Goal: Task Accomplishment & Management: Use online tool/utility

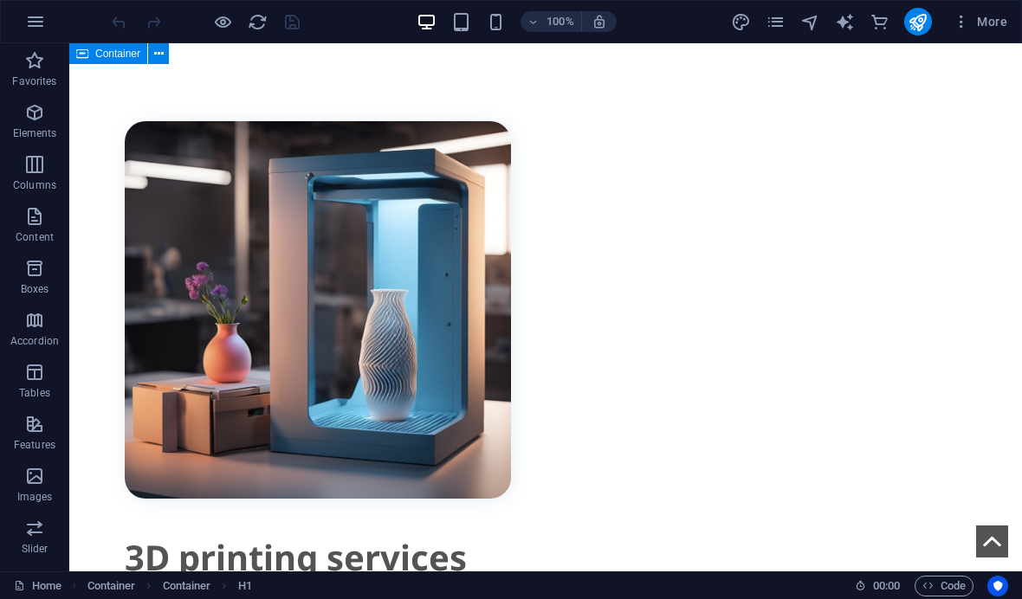
scroll to position [1090, 0]
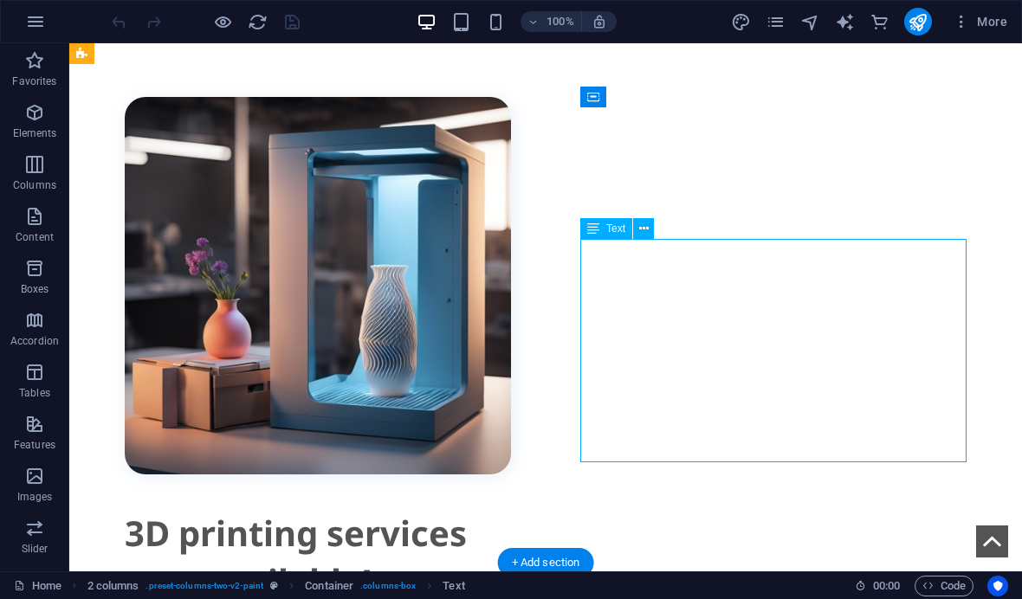
drag, startPoint x: 794, startPoint y: 431, endPoint x: 629, endPoint y: 560, distance: 209.0
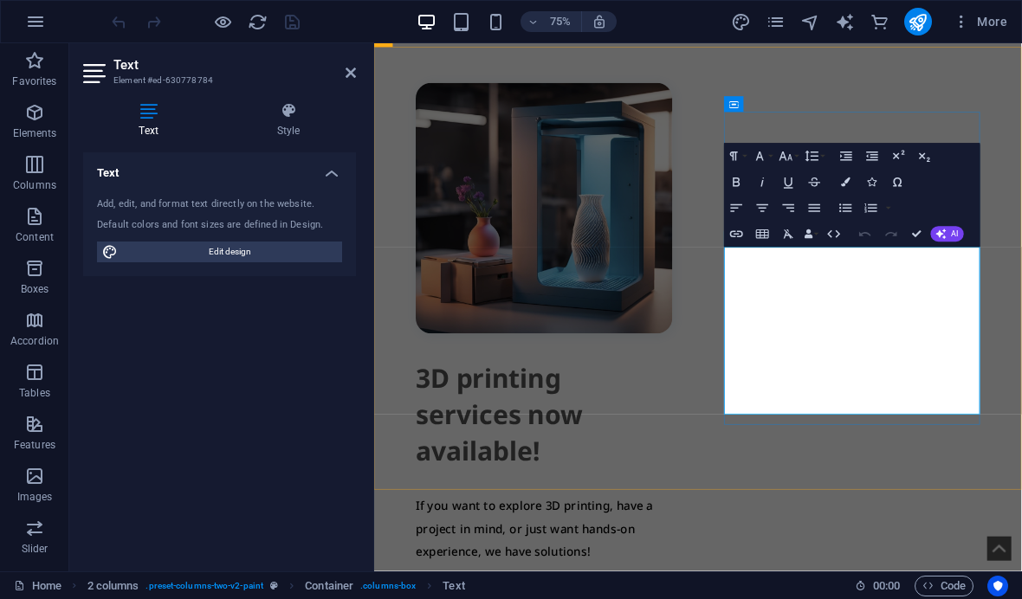
checkbox input "false"
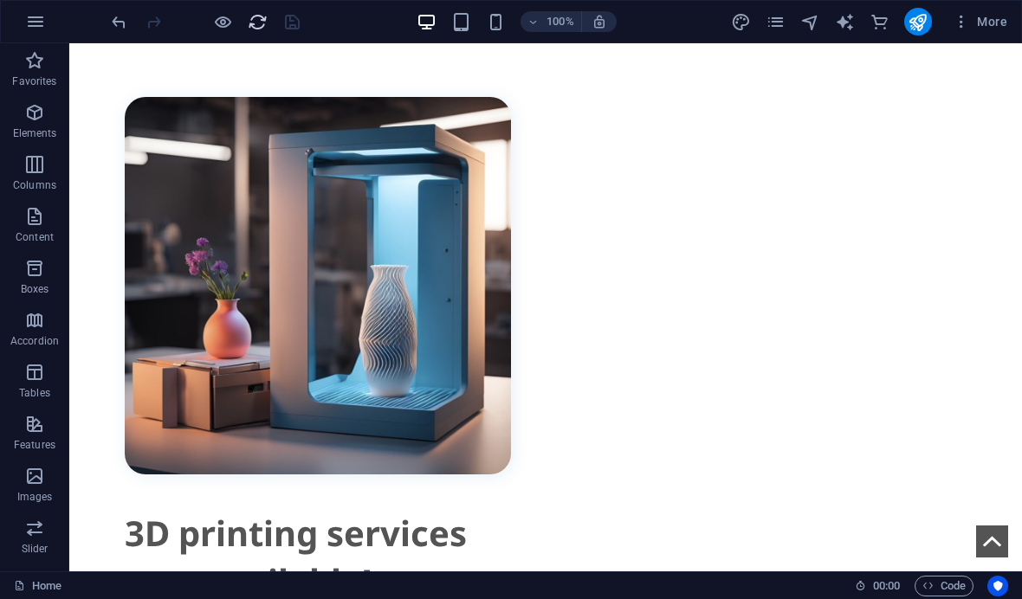
click at [267, 28] on icon "reload" at bounding box center [258, 22] width 20 height 20
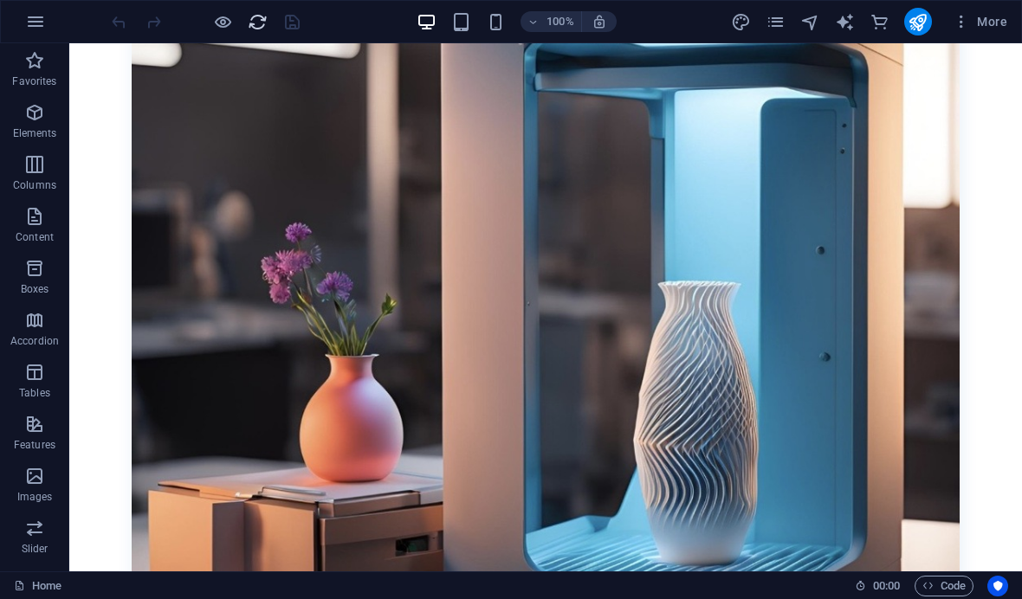
scroll to position [1106, 0]
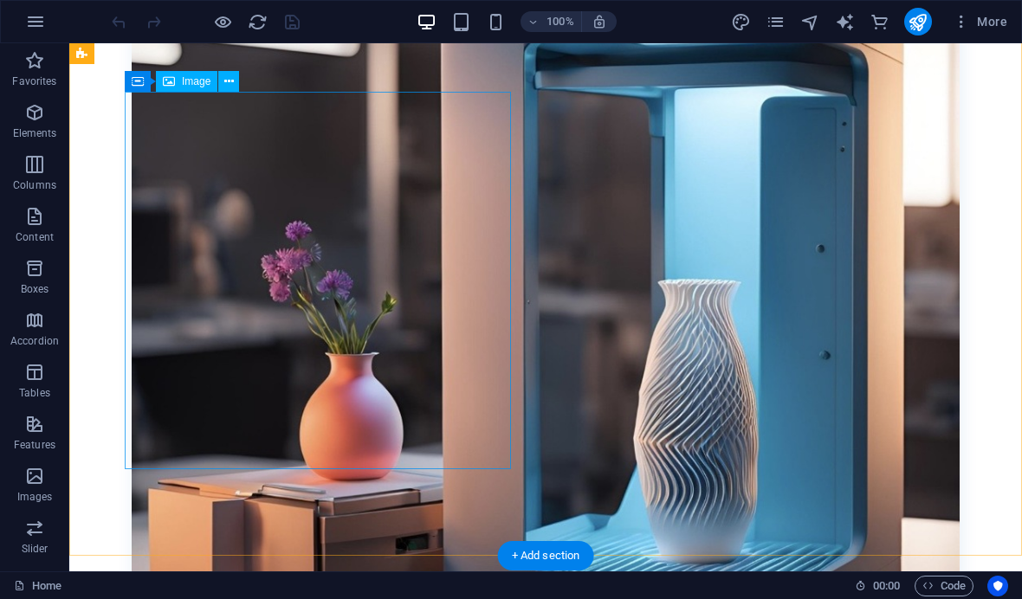
click at [442, 294] on figure at bounding box center [546, 325] width 828 height 813
click at [191, 84] on span "Image" at bounding box center [196, 81] width 29 height 10
select select "%"
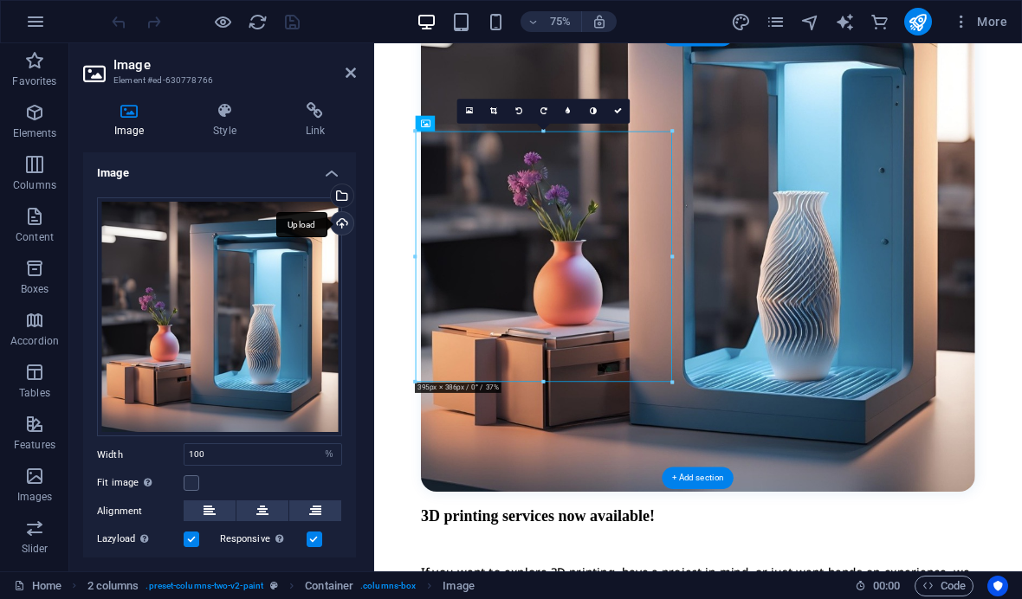
click at [343, 216] on div "Upload" at bounding box center [340, 225] width 26 height 26
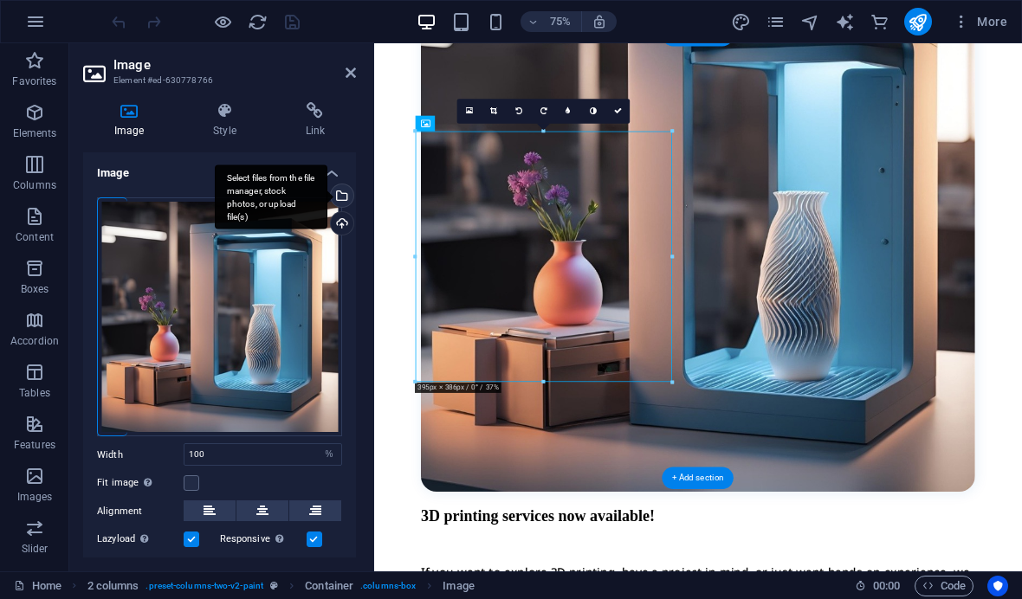
click at [346, 194] on div "Select files from the file manager, stock photos, or upload file(s)" at bounding box center [340, 197] width 26 height 26
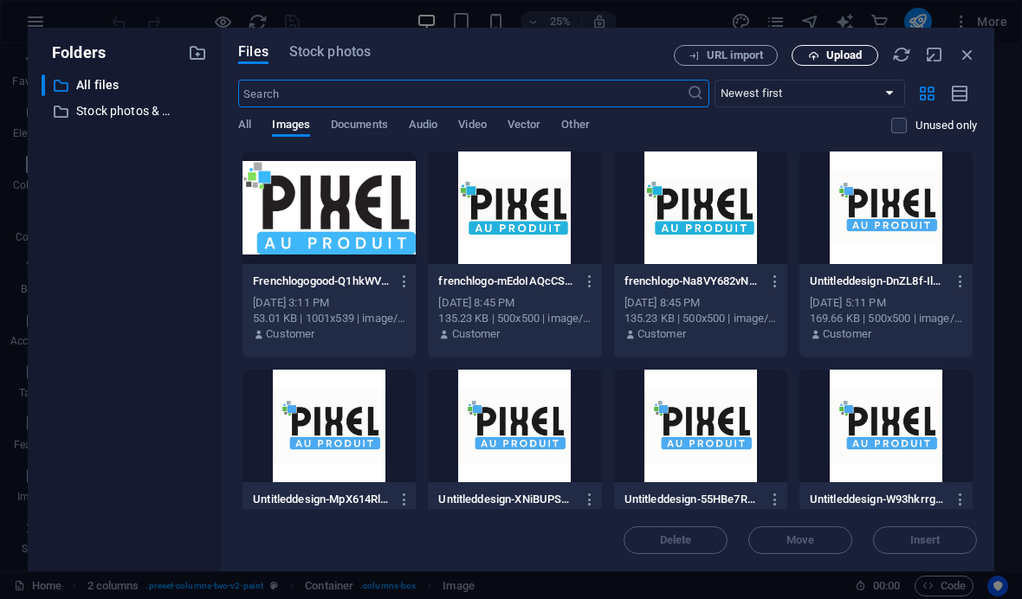
click at [833, 60] on span "Upload" at bounding box center [843, 55] width 35 height 10
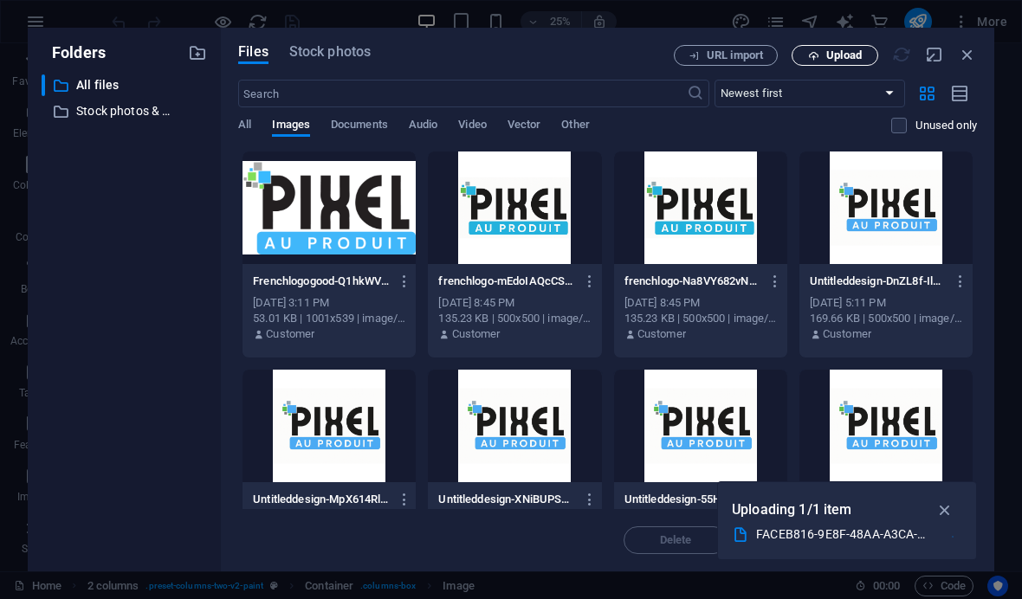
click at [832, 55] on span "Upload" at bounding box center [843, 55] width 35 height 10
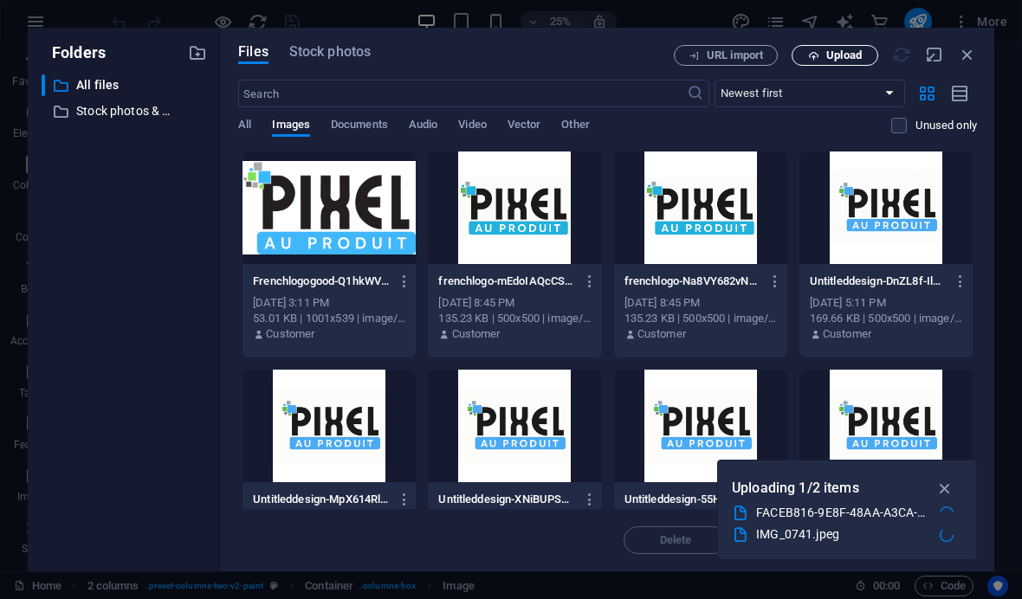
click at [843, 57] on span "Upload" at bounding box center [843, 55] width 35 height 10
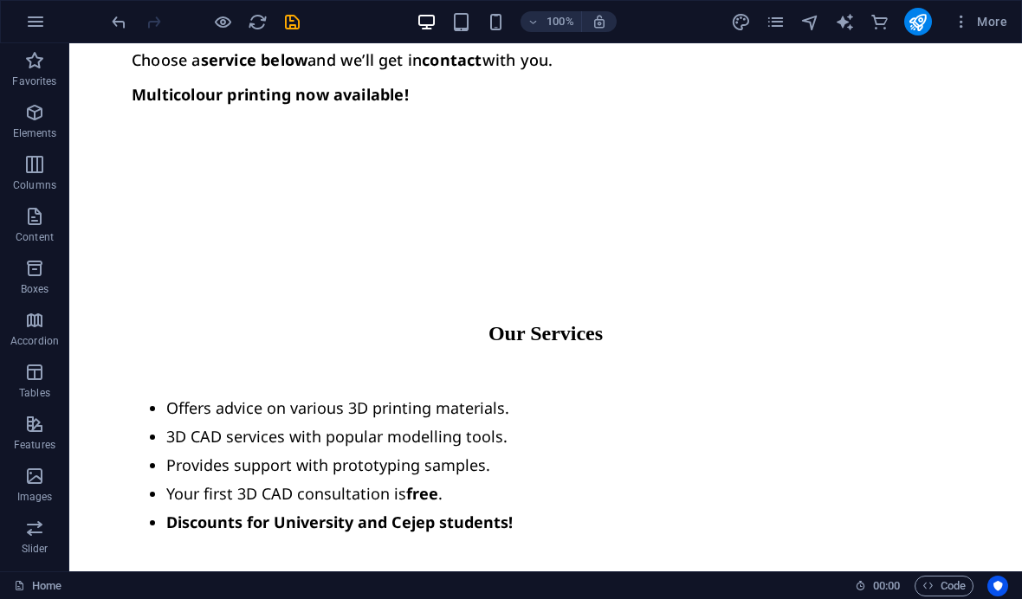
scroll to position [1954, 0]
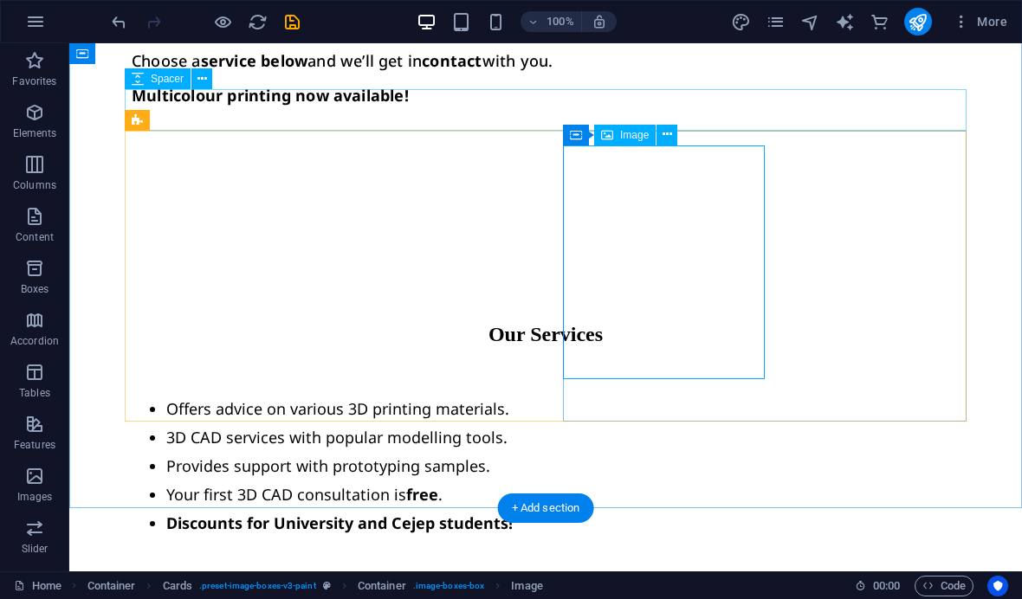
click at [632, 130] on span "Image" at bounding box center [634, 135] width 29 height 10
select select "px"
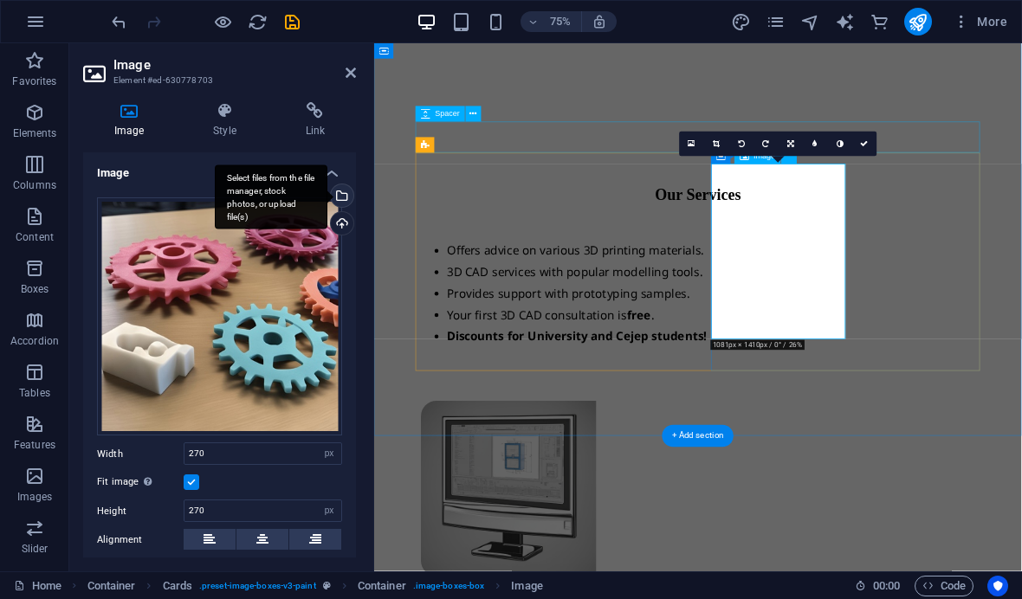
click at [327, 191] on div "Select files from the file manager, stock photos, or upload file(s)" at bounding box center [271, 196] width 113 height 65
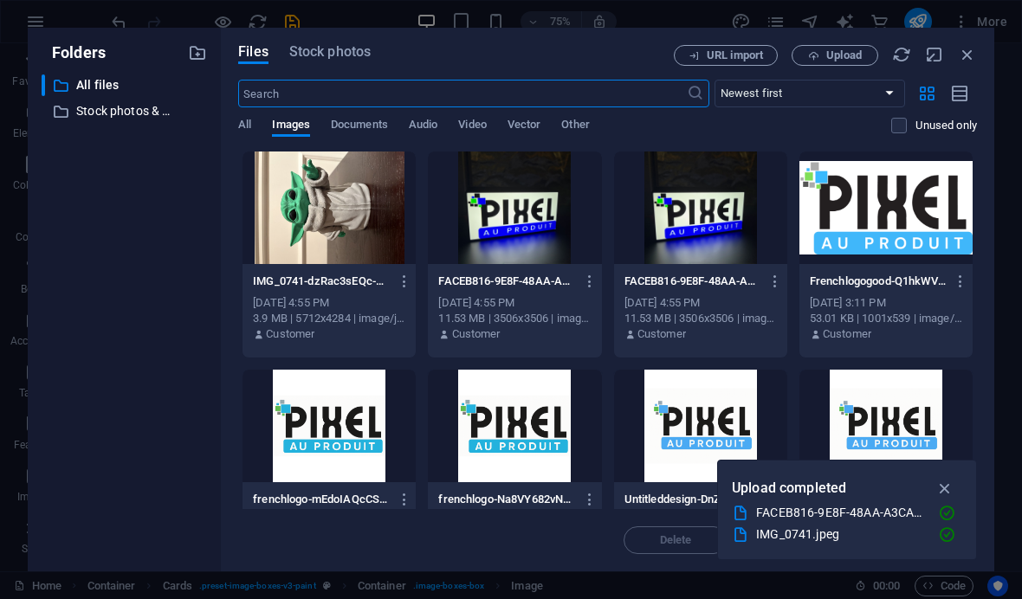
scroll to position [1635, 0]
click at [834, 58] on span "Upload" at bounding box center [843, 55] width 35 height 10
click at [851, 54] on span "Upload" at bounding box center [843, 55] width 35 height 10
click at [834, 60] on span "Upload" at bounding box center [843, 55] width 35 height 10
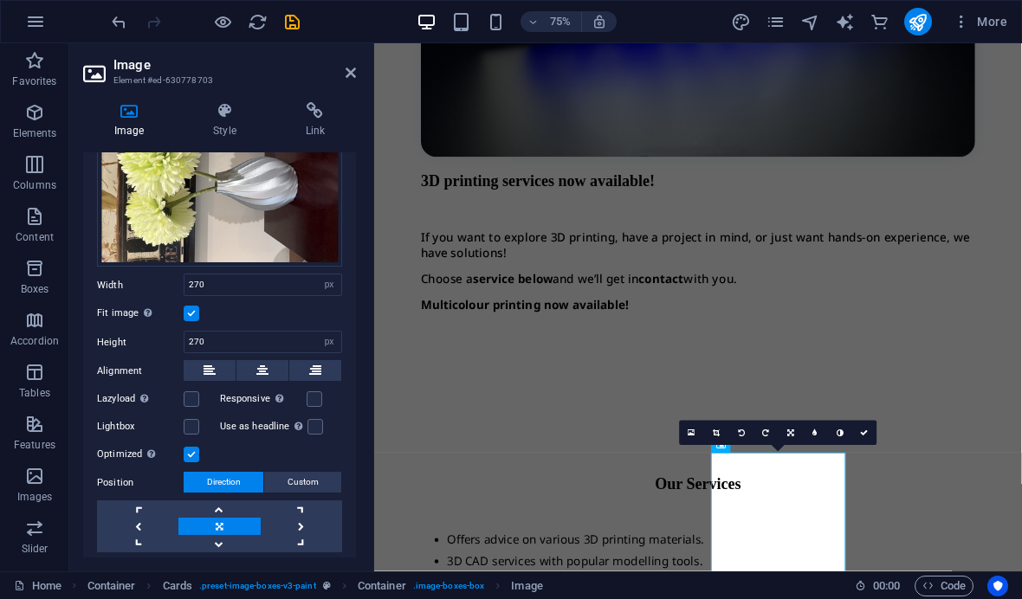
scroll to position [131, 0]
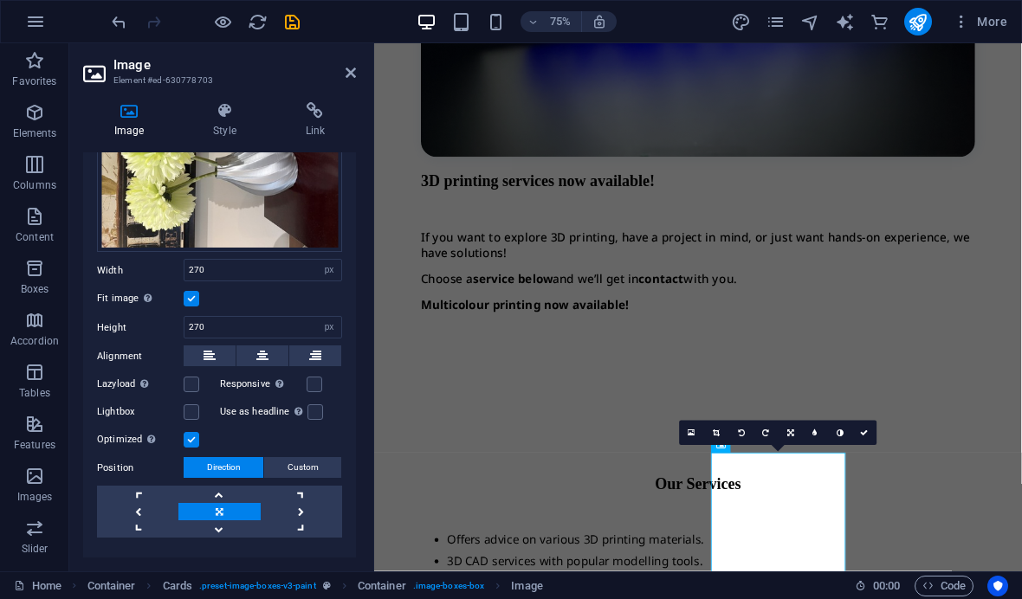
click at [190, 303] on label at bounding box center [192, 299] width 16 height 16
click at [0, 0] on input "Fit image Automatically fit image to a fixed width and height" at bounding box center [0, 0] width 0 height 0
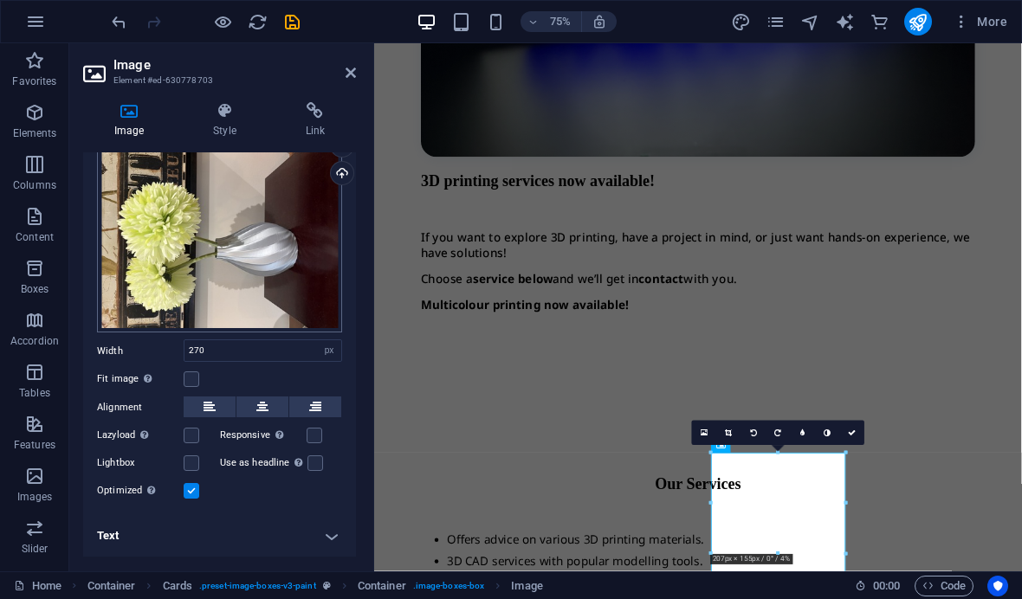
scroll to position [49, 0]
click at [188, 378] on label at bounding box center [192, 380] width 16 height 16
click at [0, 0] on input "Fit image Automatically fit image to a fixed width and height" at bounding box center [0, 0] width 0 height 0
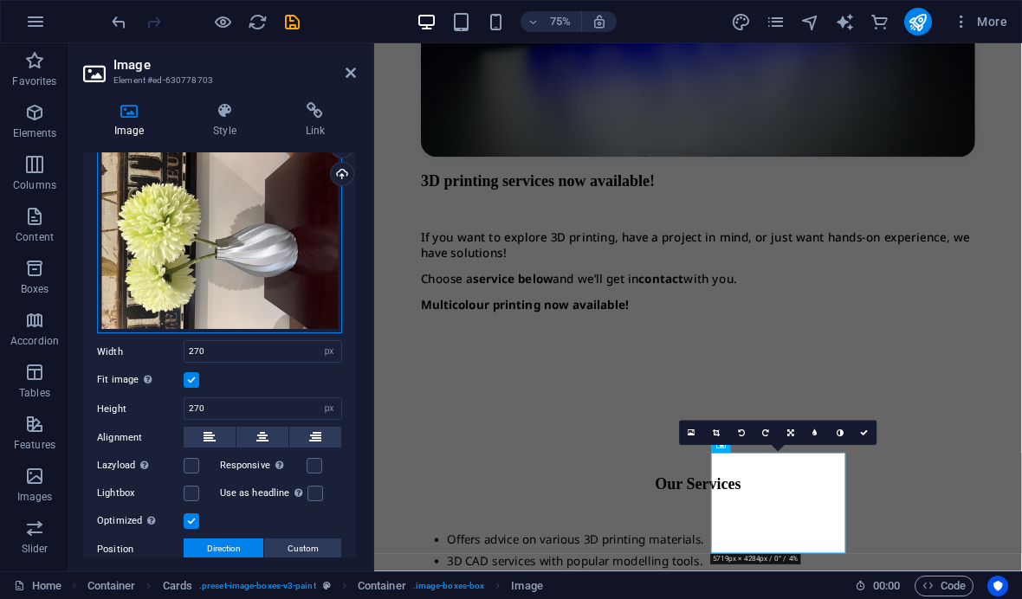
click at [212, 268] on div "Drag files here, click to choose files or select files from Files or our free s…" at bounding box center [219, 241] width 245 height 186
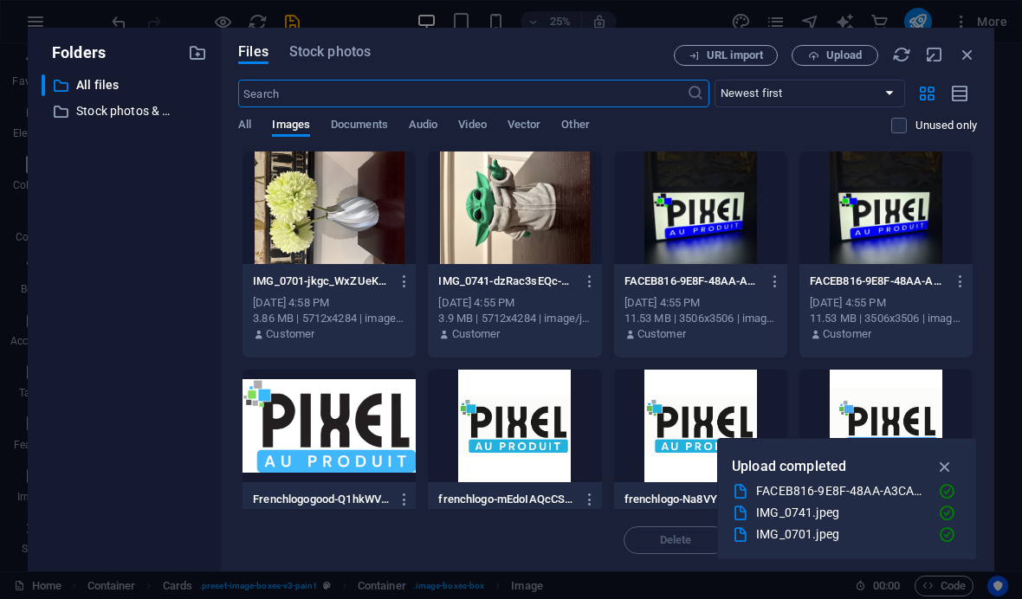
select select "DISABLED_OPTION_VALUE"
click at [398, 284] on icon "button" at bounding box center [405, 282] width 16 height 16
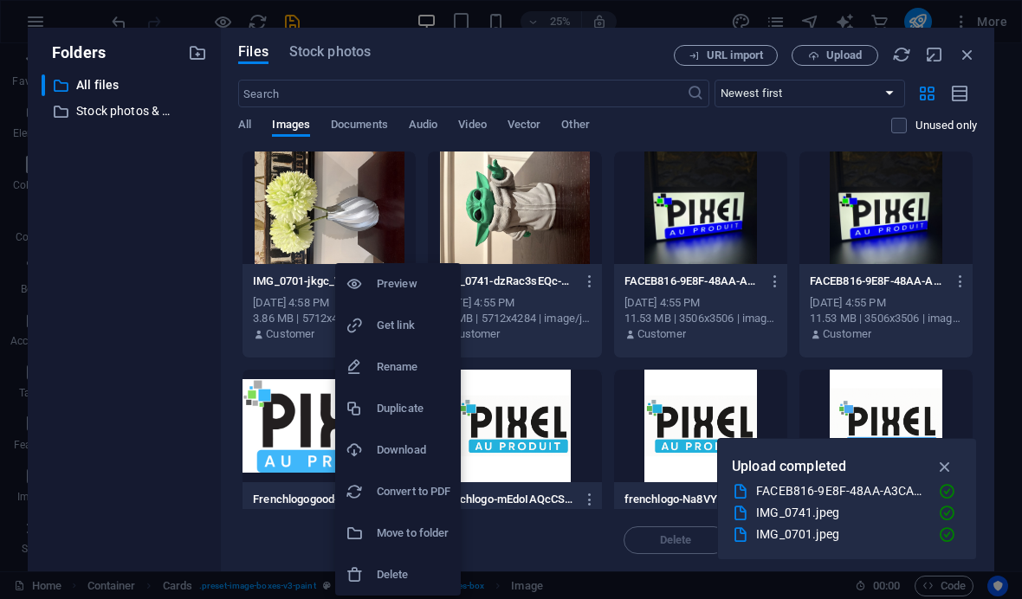
click at [189, 221] on div at bounding box center [511, 299] width 1022 height 599
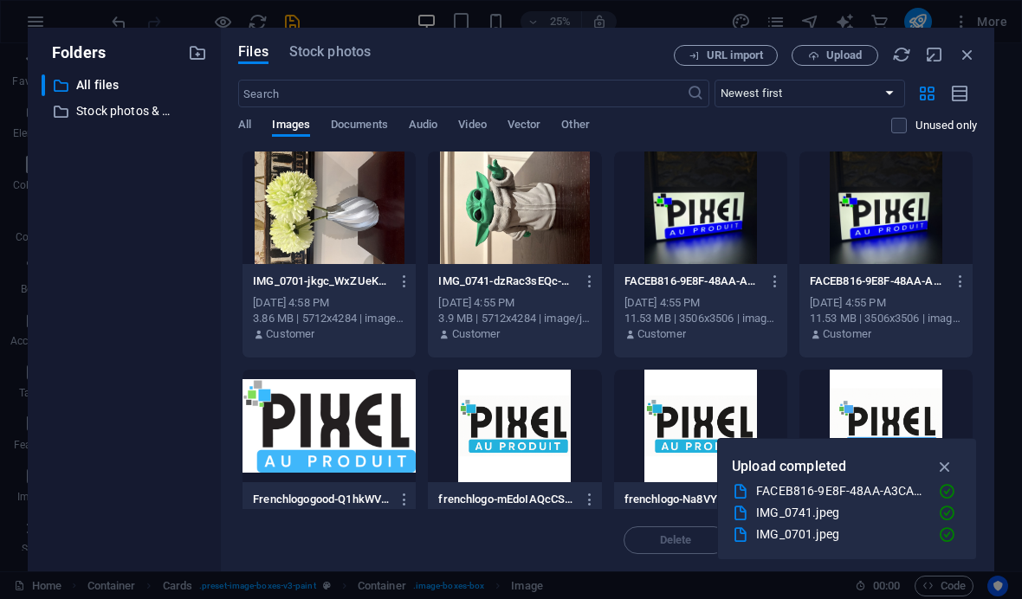
type input "270"
click at [866, 61] on button "Upload" at bounding box center [834, 55] width 87 height 21
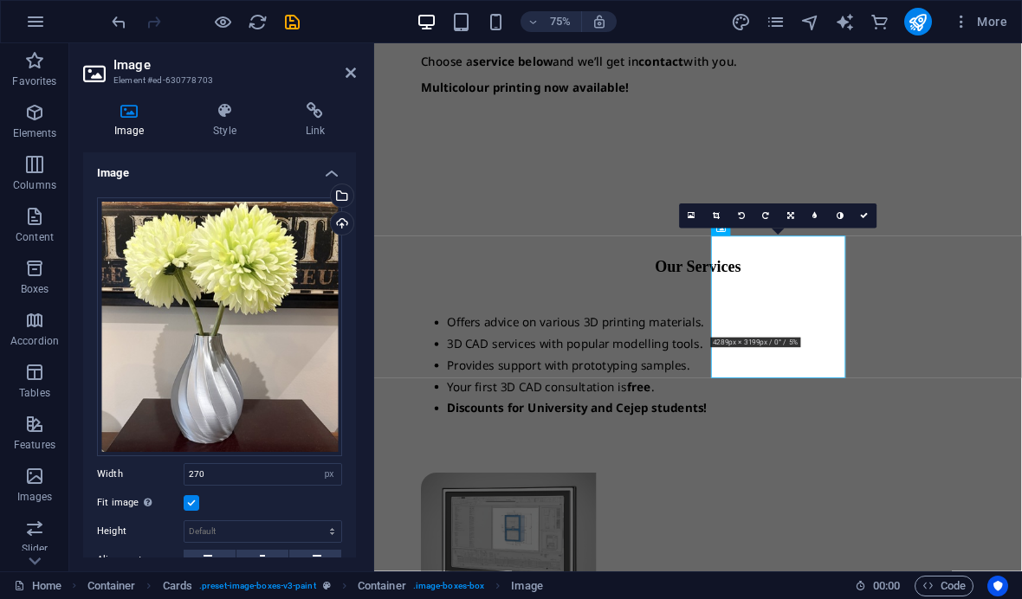
scroll to position [1859, 0]
checkbox input "false"
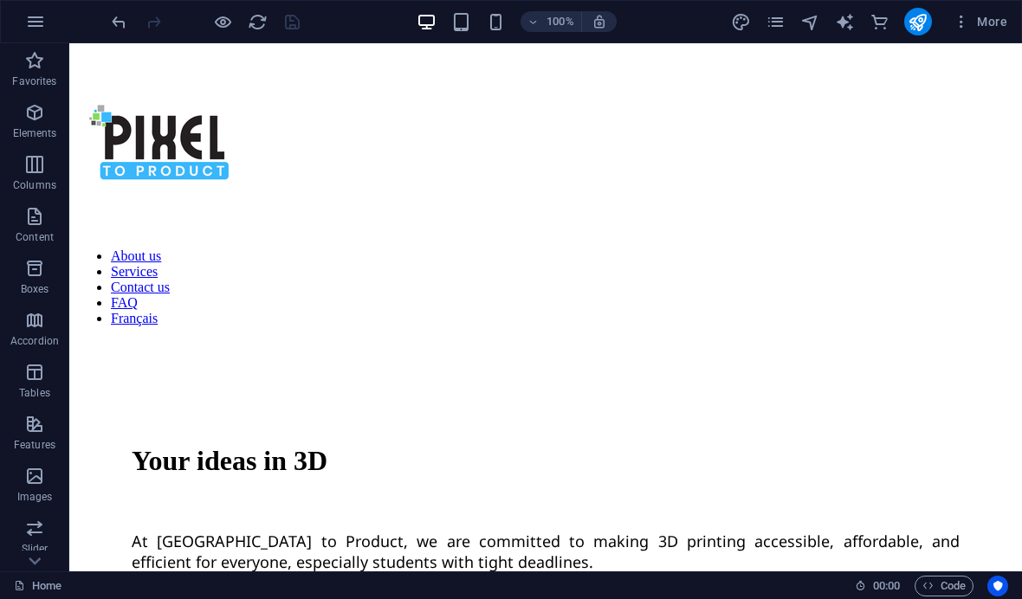
scroll to position [0, 0]
click at [930, 25] on button "publish" at bounding box center [918, 22] width 28 height 28
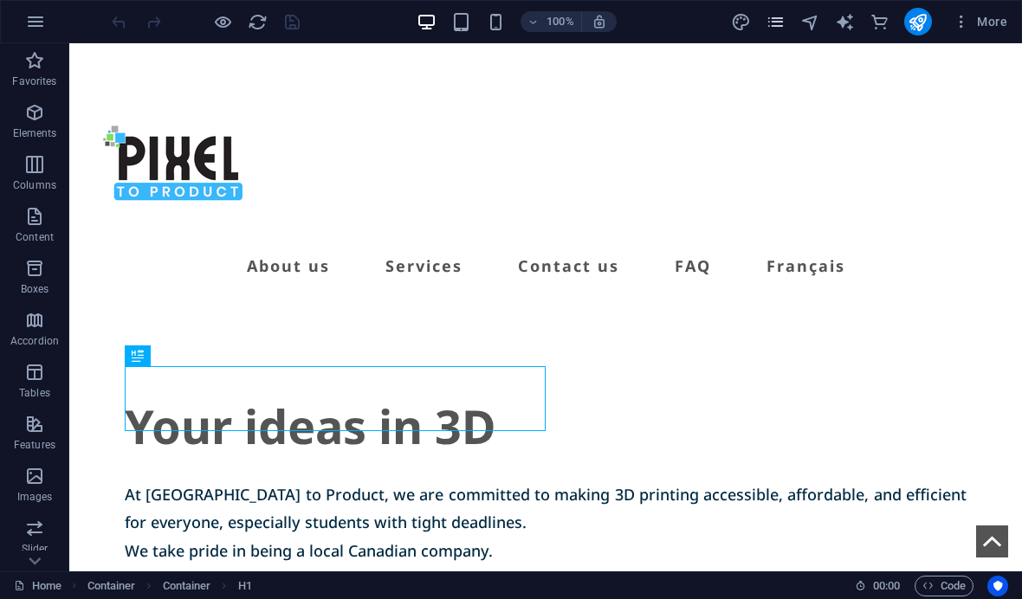
click at [769, 27] on icon "pages" at bounding box center [775, 22] width 20 height 20
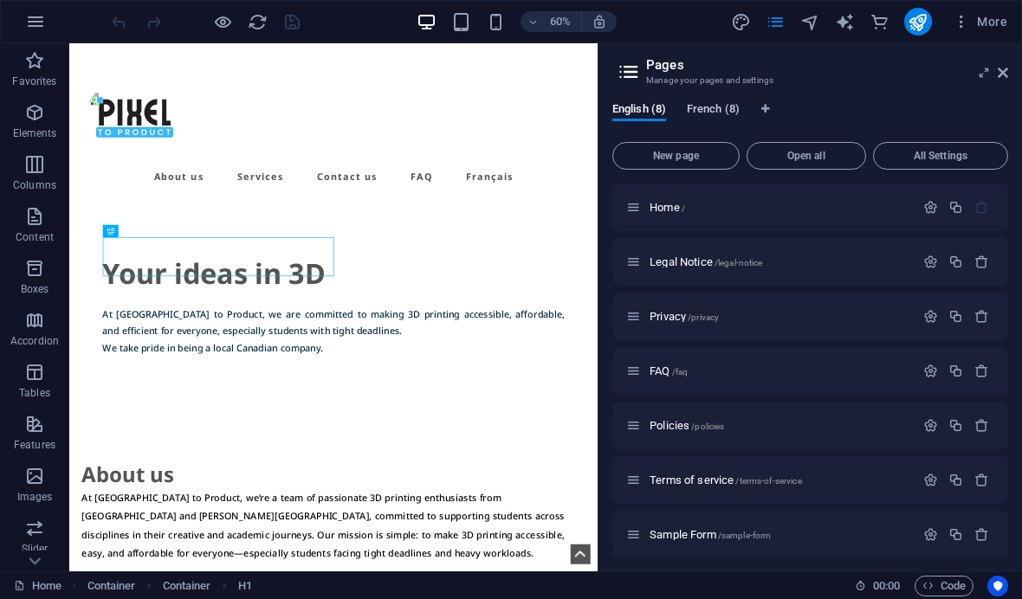
click at [729, 103] on span "French (8)" at bounding box center [713, 111] width 53 height 24
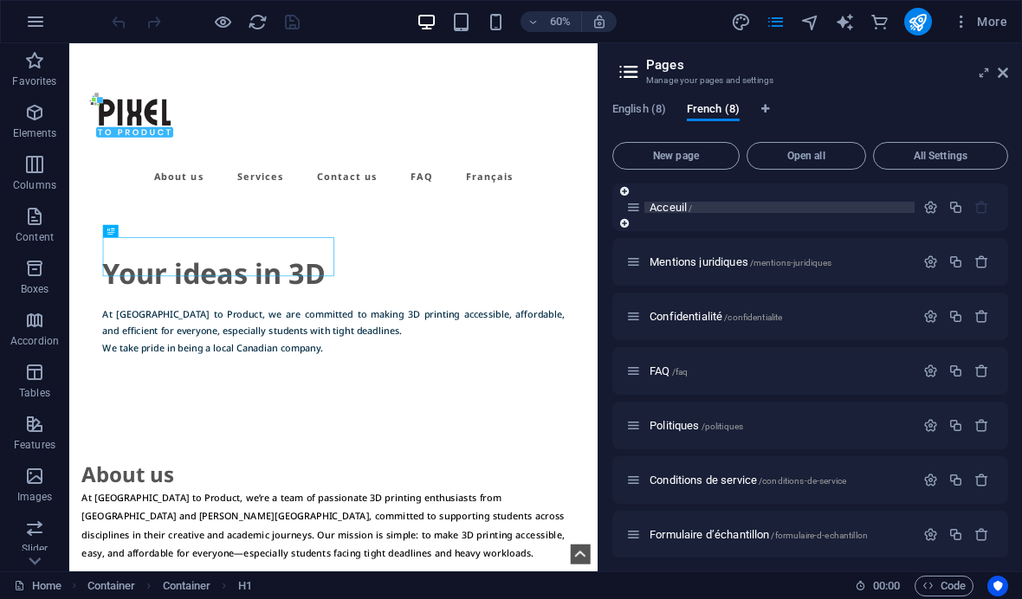
click at [678, 205] on span "Acceuil /" at bounding box center [670, 207] width 42 height 13
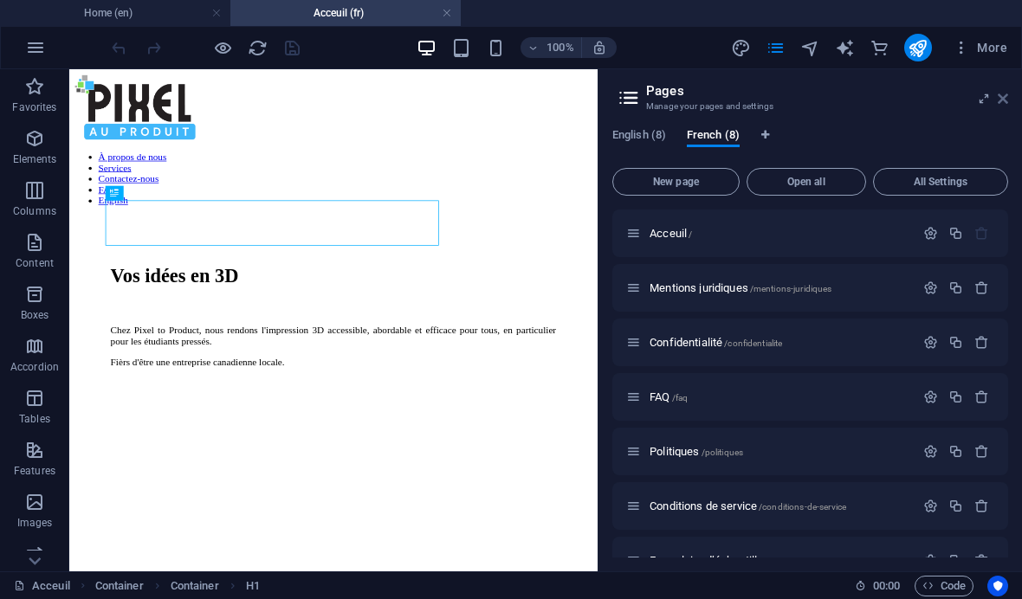
click at [997, 99] on icon at bounding box center [1002, 99] width 10 height 14
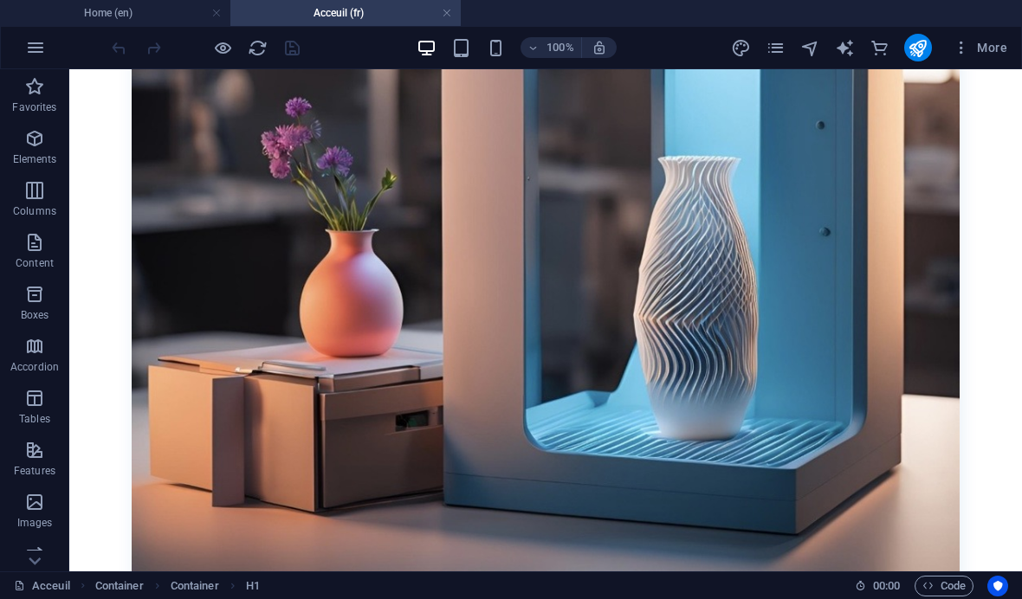
scroll to position [1141, 0]
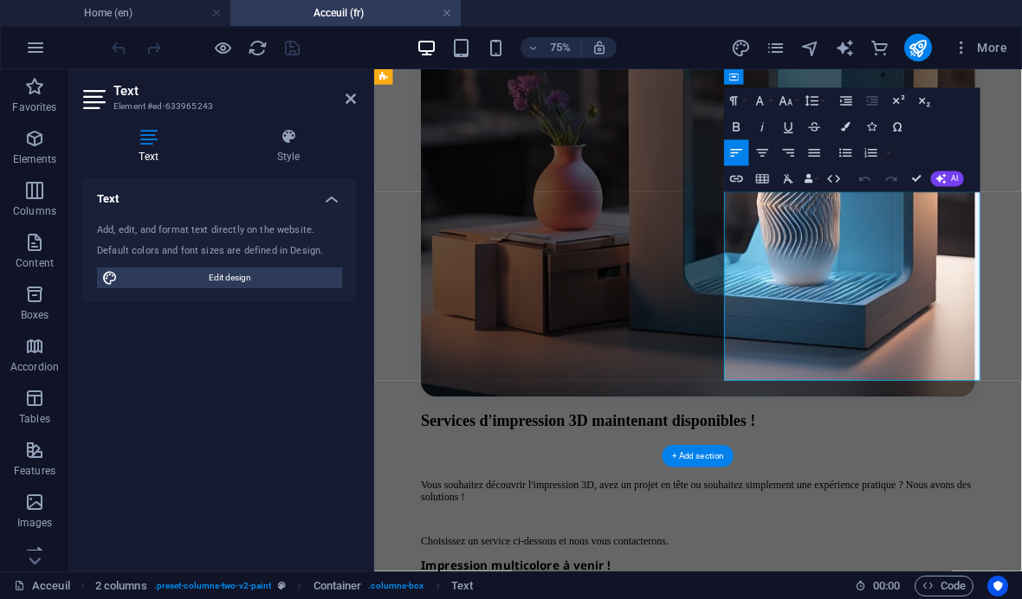
checkbox input "false"
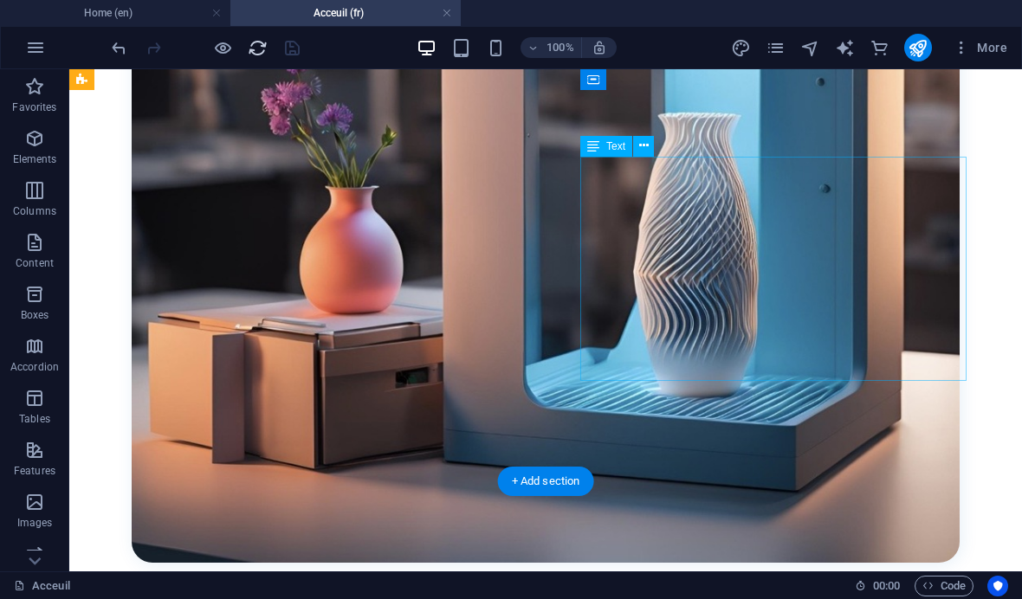
click at [254, 38] on icon "reload" at bounding box center [258, 48] width 20 height 20
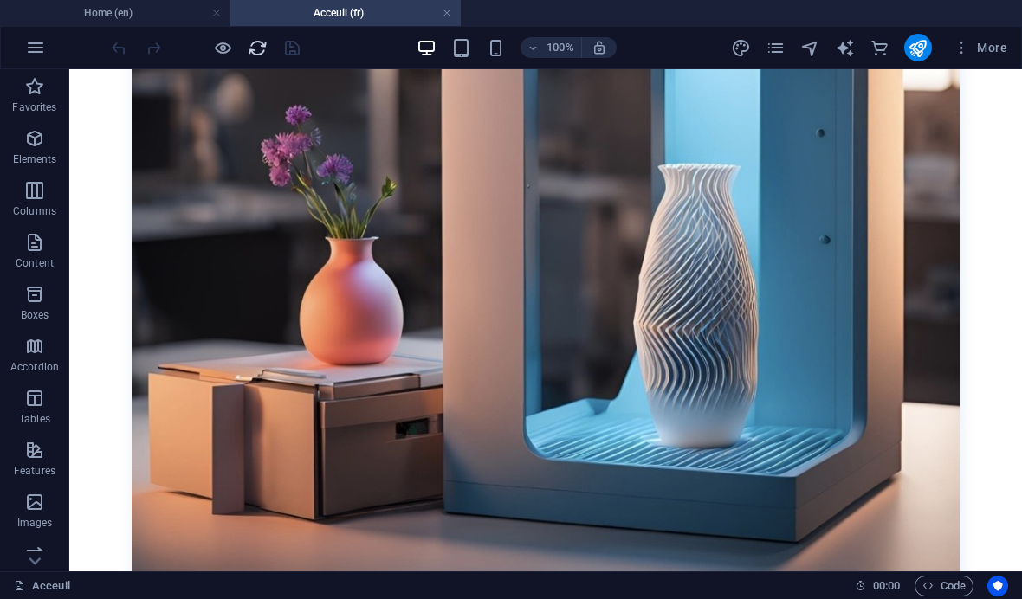
scroll to position [1113, 0]
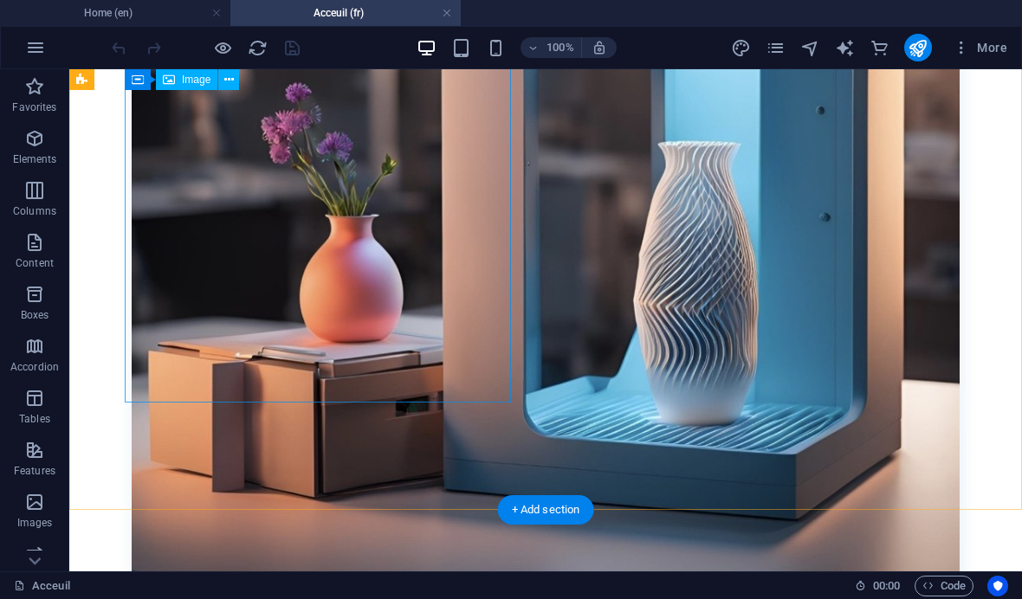
click at [443, 319] on figure at bounding box center [546, 187] width 828 height 813
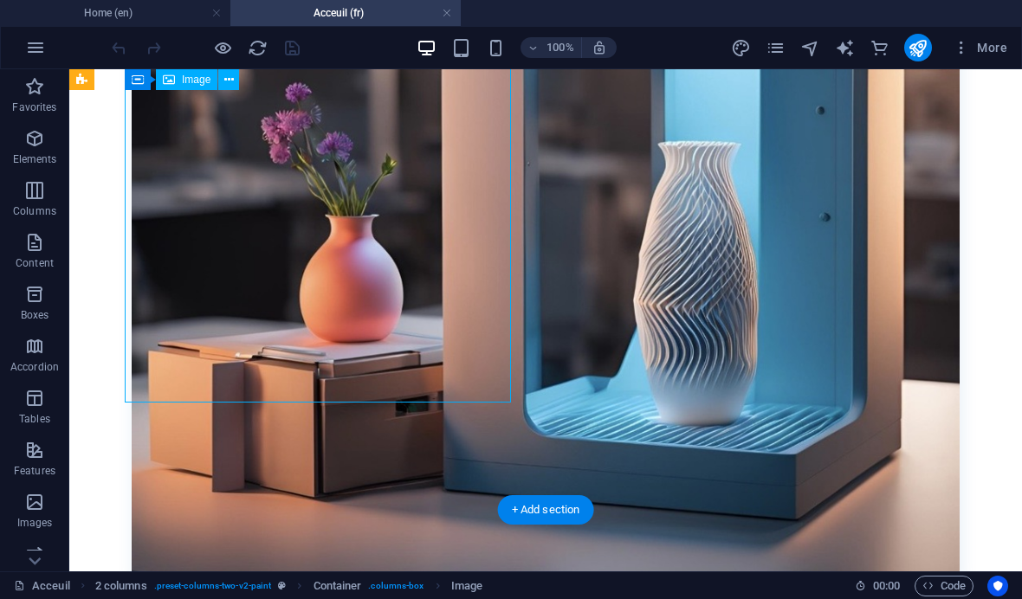
click at [192, 77] on span "Image" at bounding box center [196, 79] width 29 height 10
select select "%"
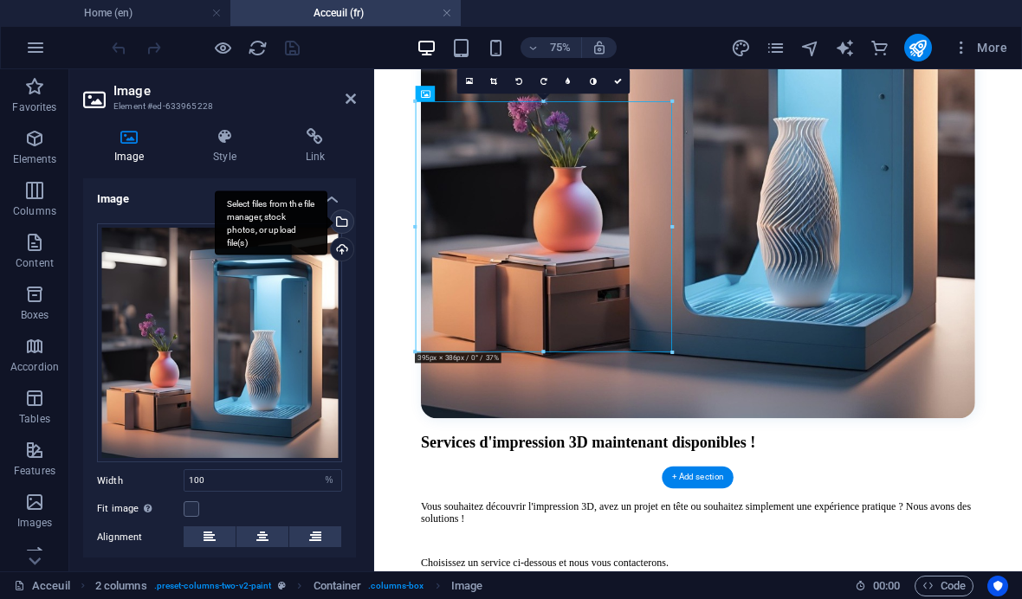
click at [327, 216] on div "Select files from the file manager, stock photos, or upload file(s)" at bounding box center [271, 222] width 113 height 65
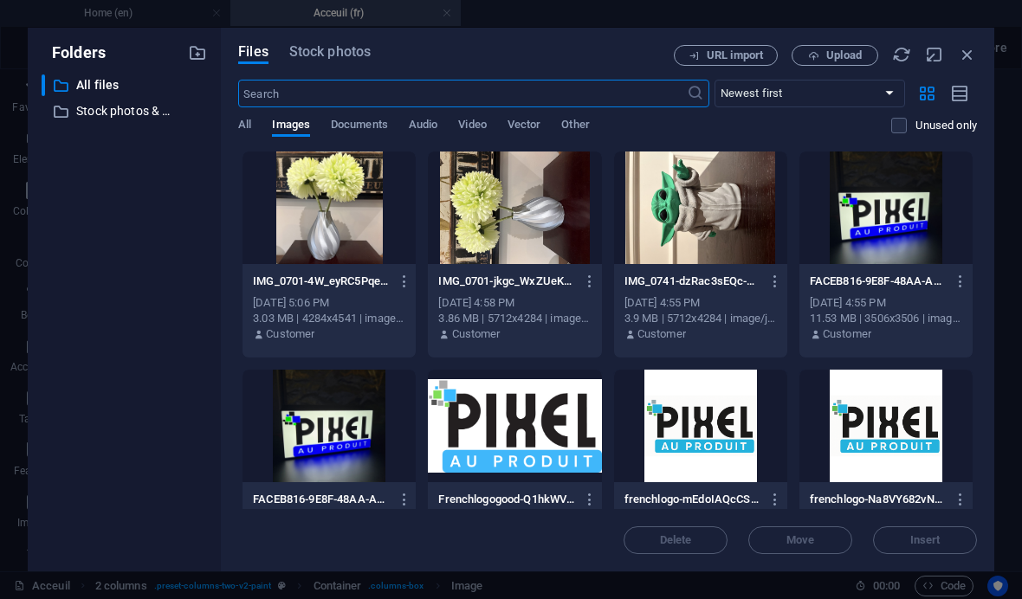
click at [877, 190] on div at bounding box center [885, 208] width 173 height 113
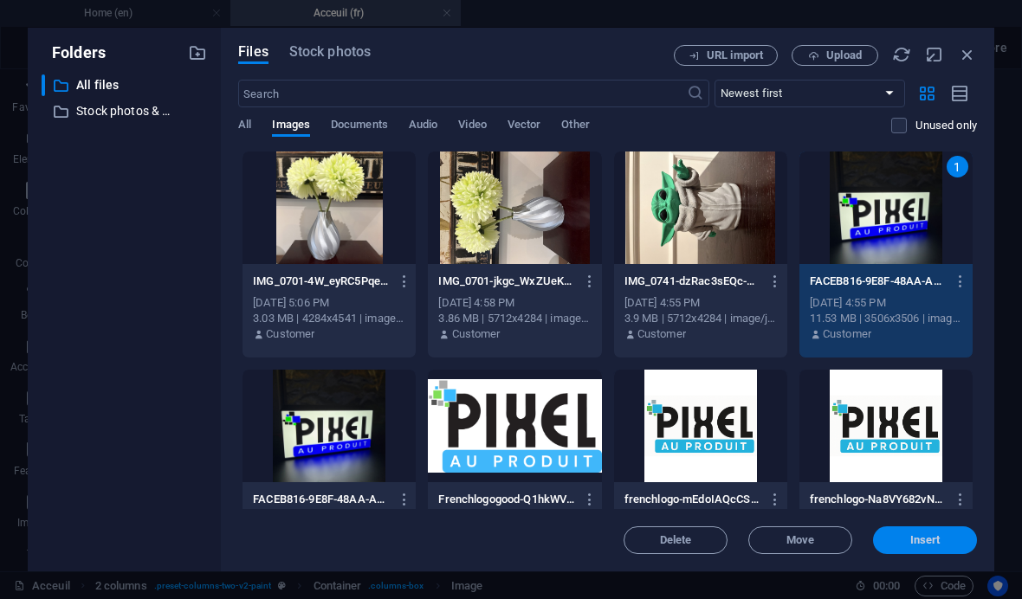
click at [928, 545] on span "Insert" at bounding box center [925, 540] width 30 height 10
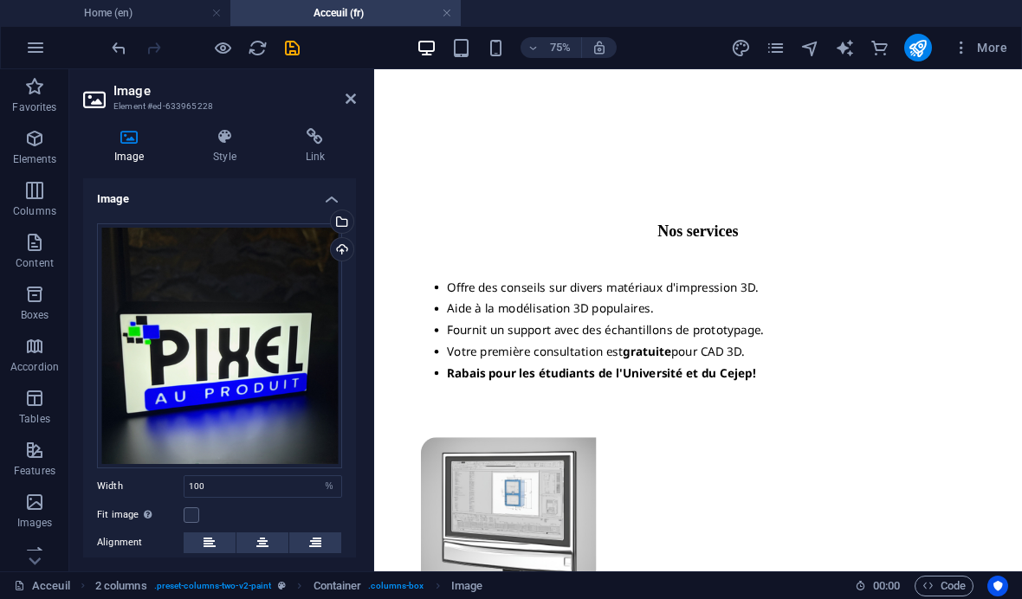
scroll to position [1847, 0]
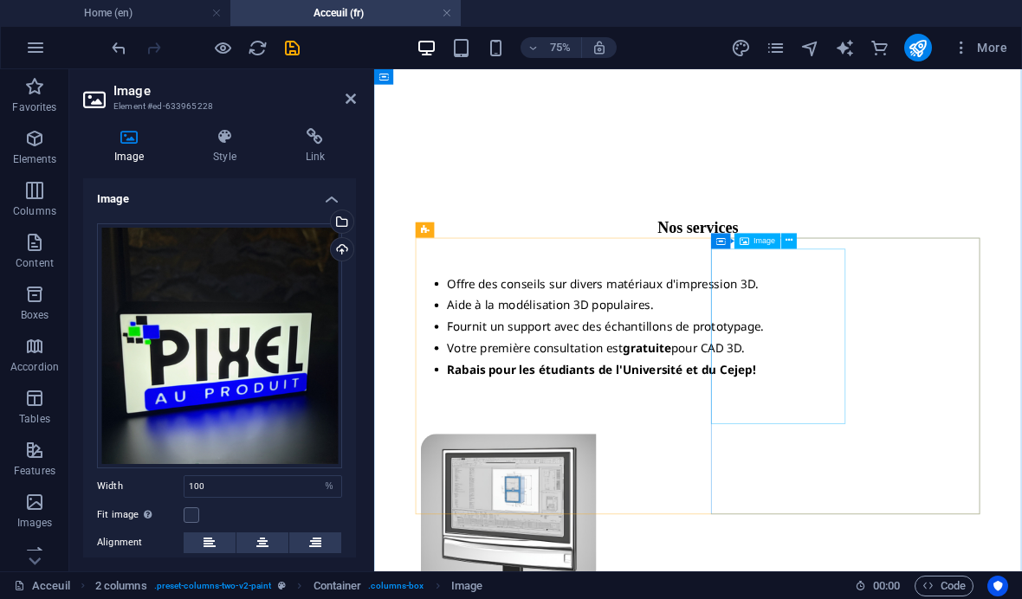
select select "px"
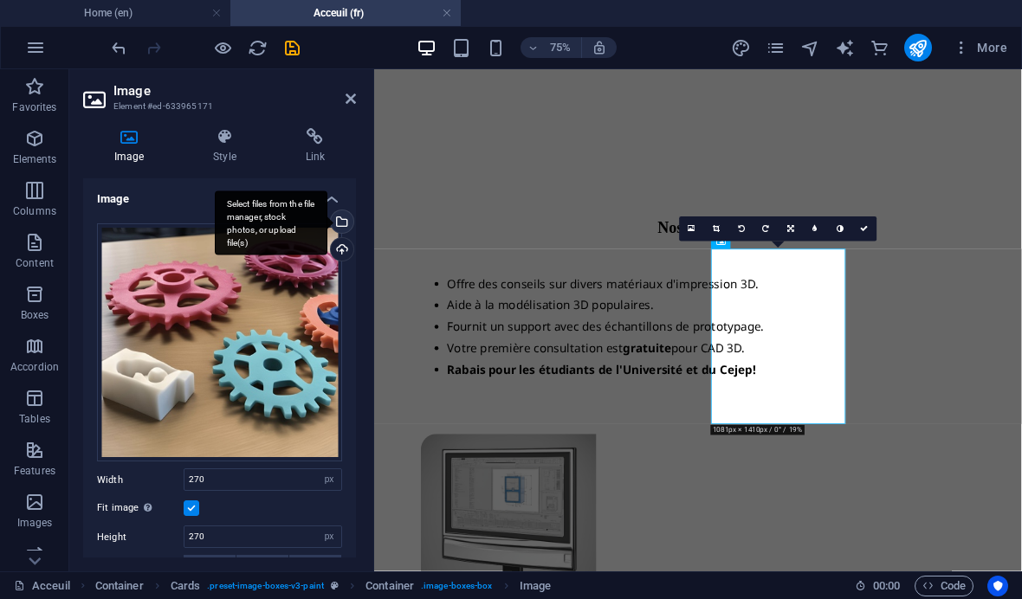
click at [343, 215] on div "Select files from the file manager, stock photos, or upload file(s)" at bounding box center [340, 223] width 26 height 26
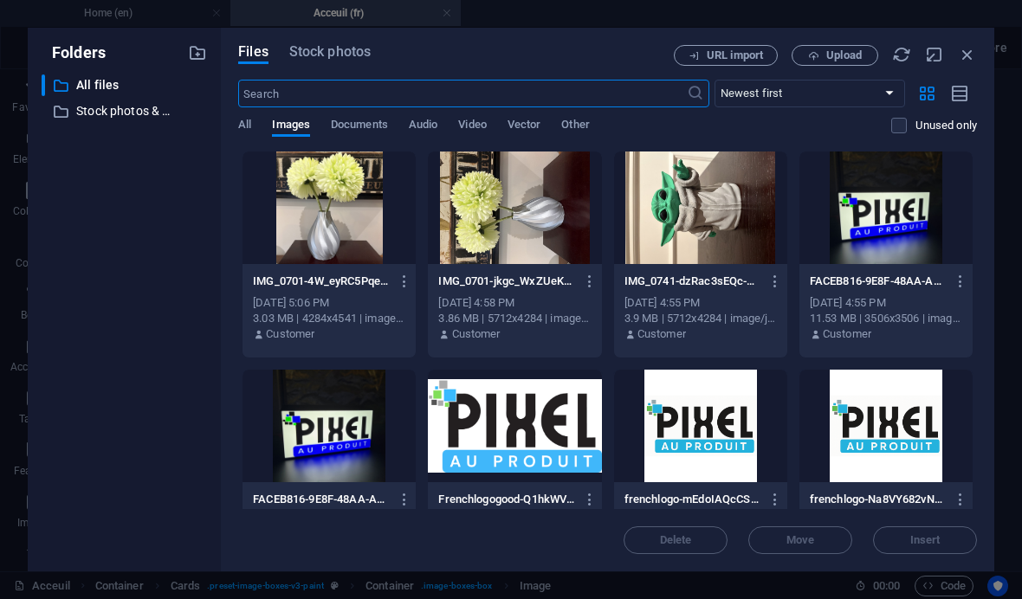
click at [338, 228] on div at bounding box center [328, 208] width 173 height 113
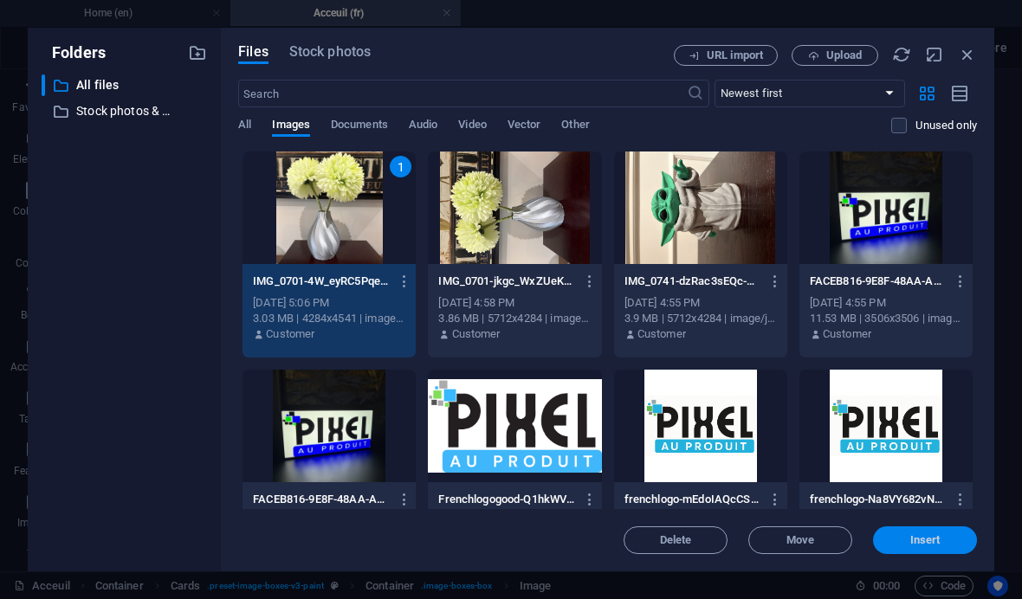
click at [919, 531] on button "Insert" at bounding box center [925, 540] width 104 height 28
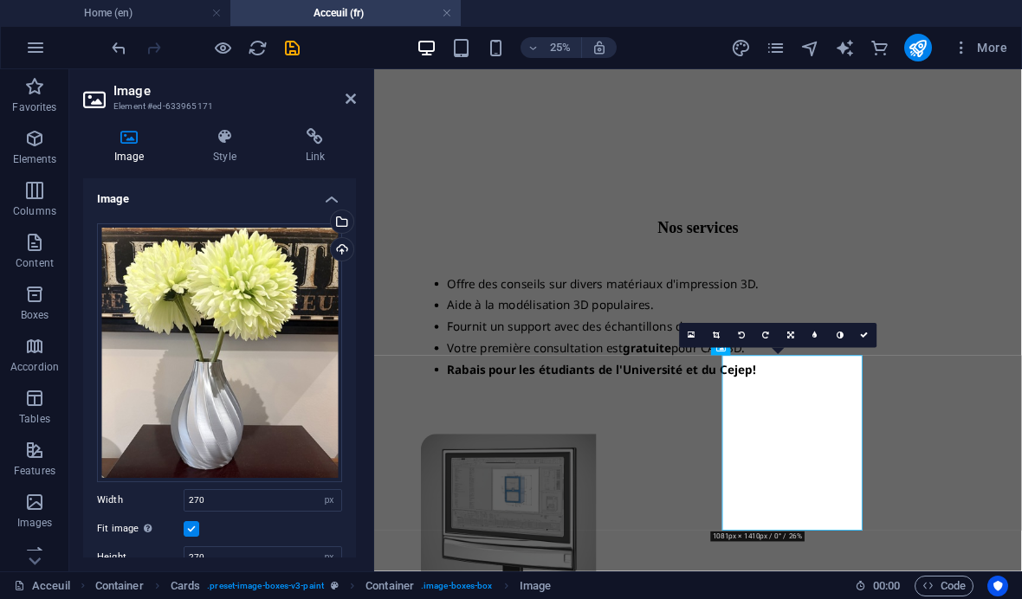
scroll to position [1705, 0]
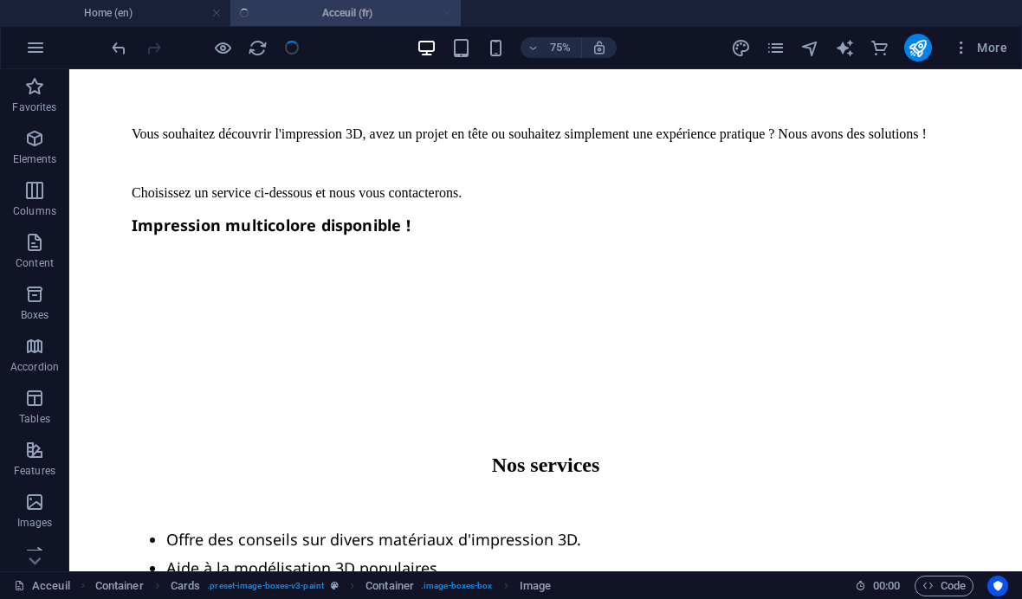
checkbox input "false"
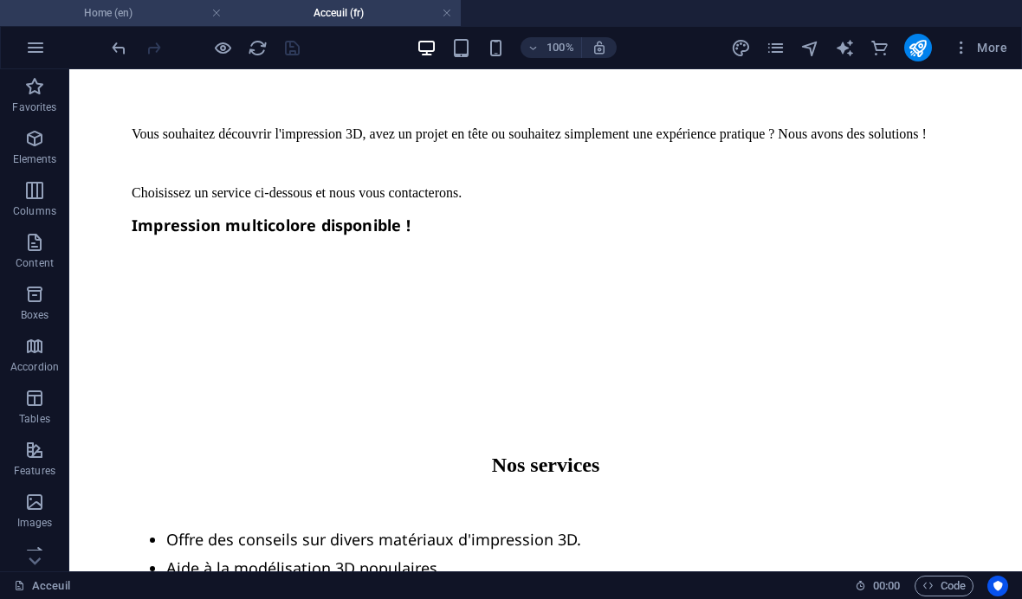
click at [117, 4] on h4 "Home (en)" at bounding box center [115, 12] width 230 height 19
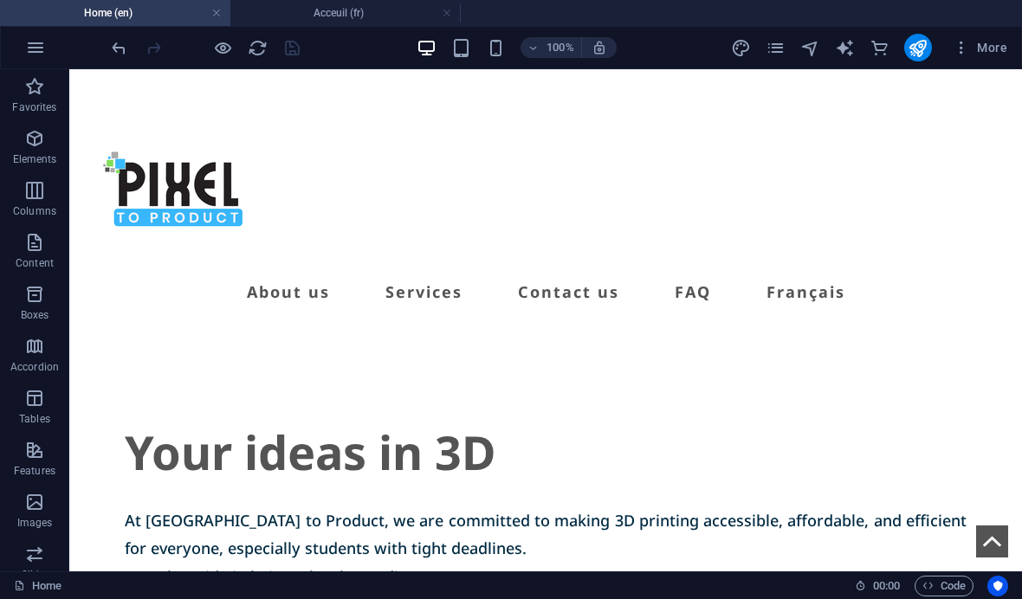
scroll to position [0, 0]
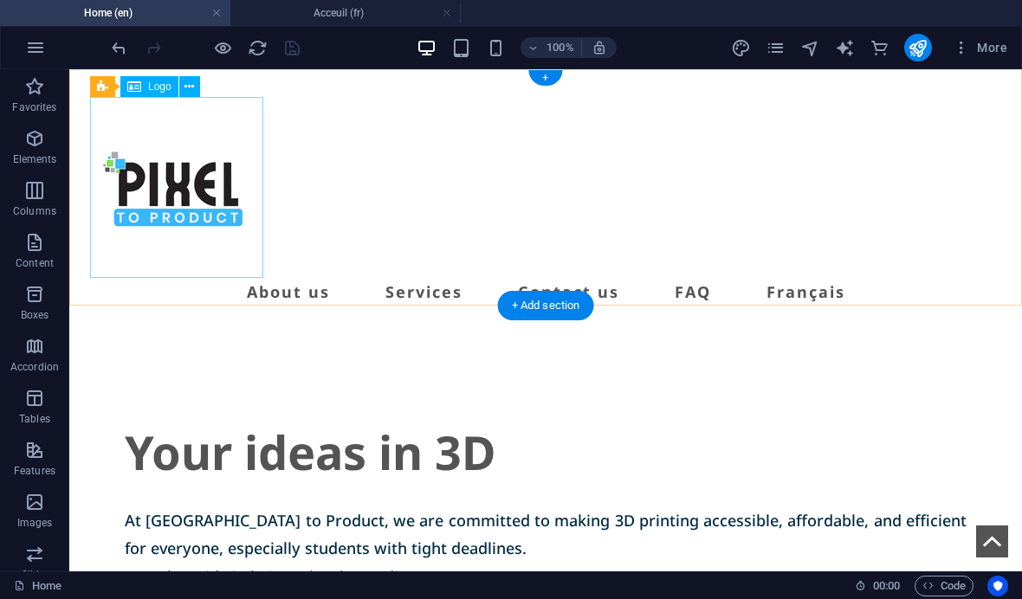
click at [190, 182] on div at bounding box center [545, 187] width 911 height 181
select select "px"
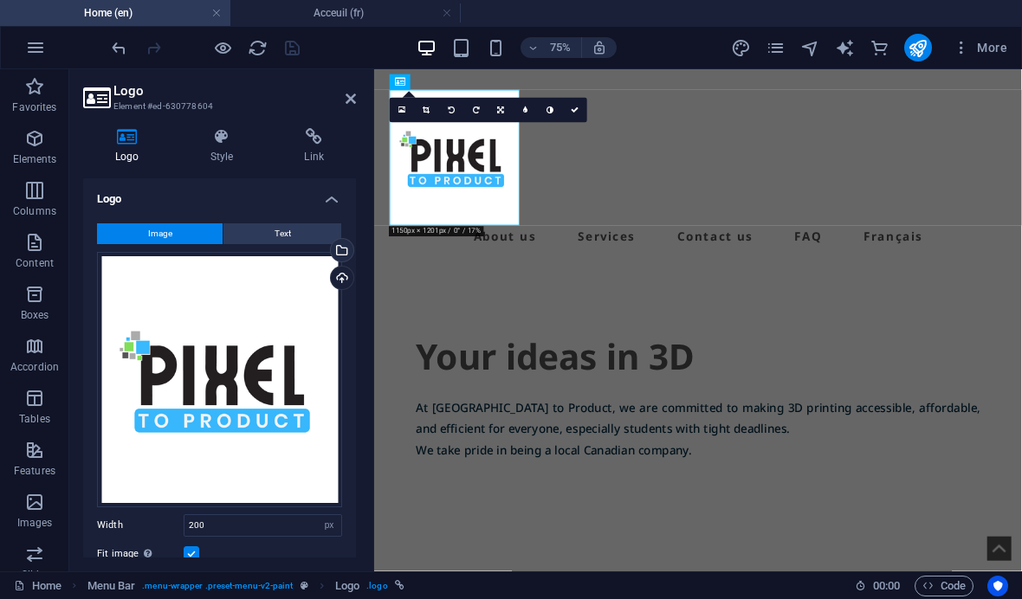
click at [343, 238] on link "Select files from the file manager, stock photos, or upload file(s)" at bounding box center [342, 250] width 24 height 24
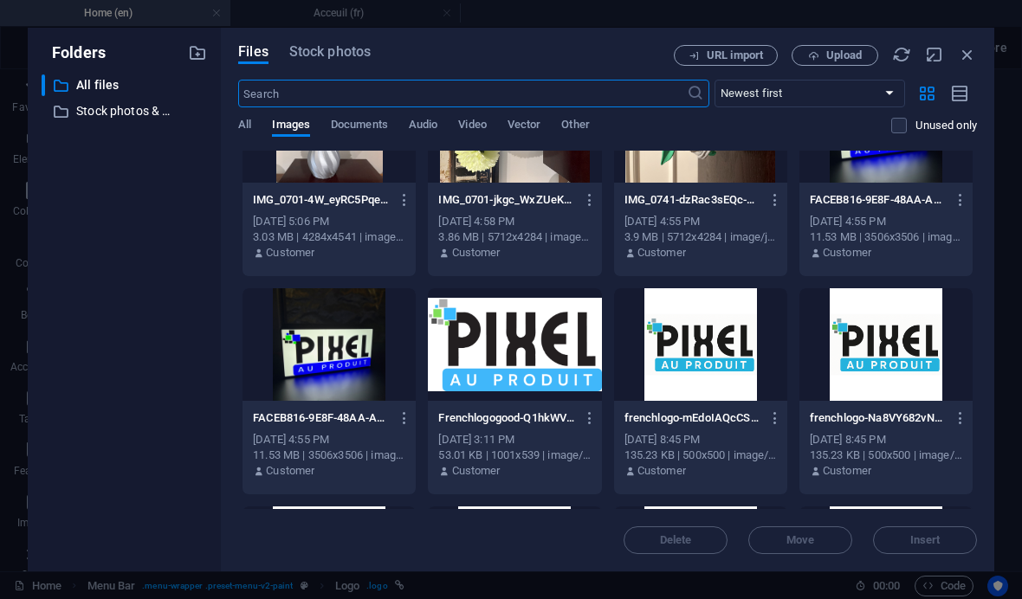
scroll to position [169, 0]
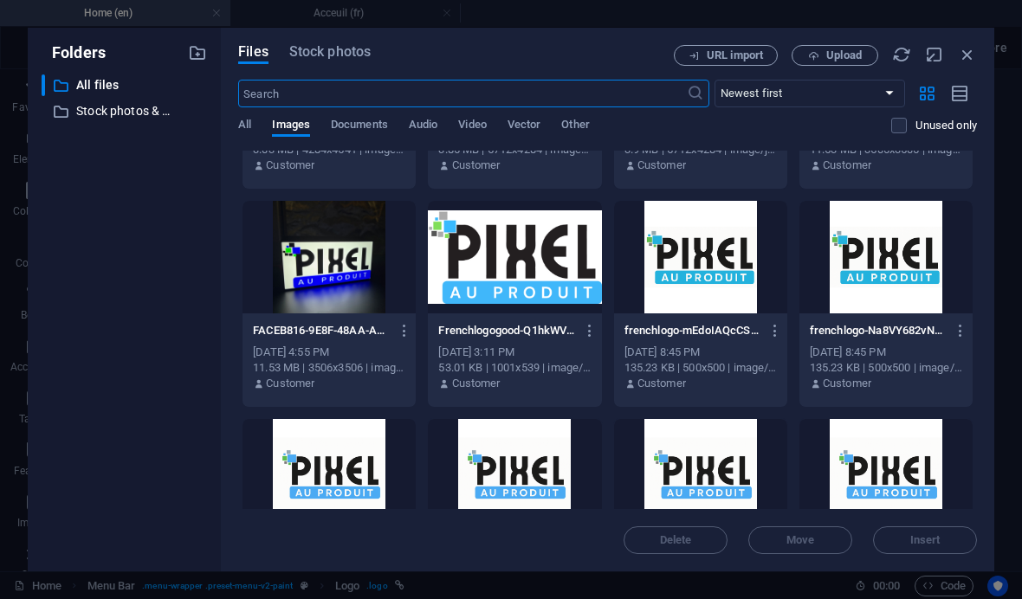
click at [521, 275] on div at bounding box center [514, 257] width 173 height 113
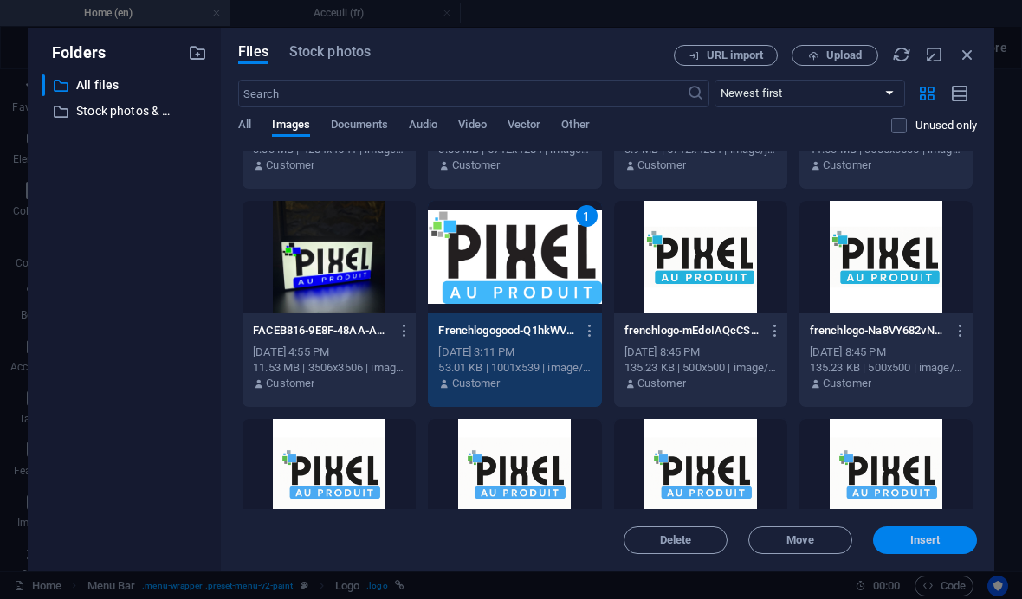
click at [938, 532] on button "Insert" at bounding box center [925, 540] width 104 height 28
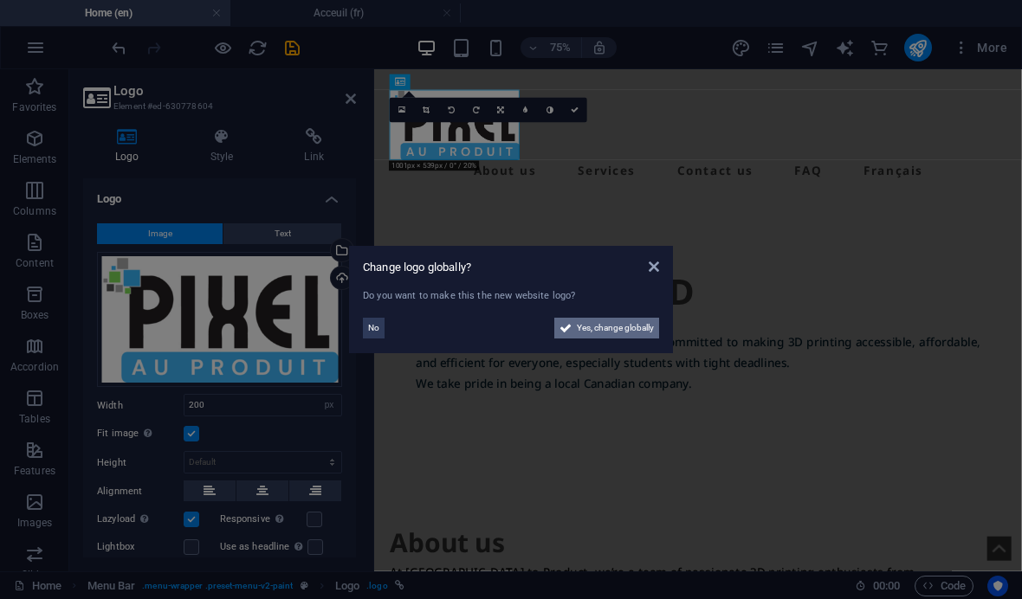
click at [627, 321] on span "Yes, change globally" at bounding box center [615, 328] width 77 height 21
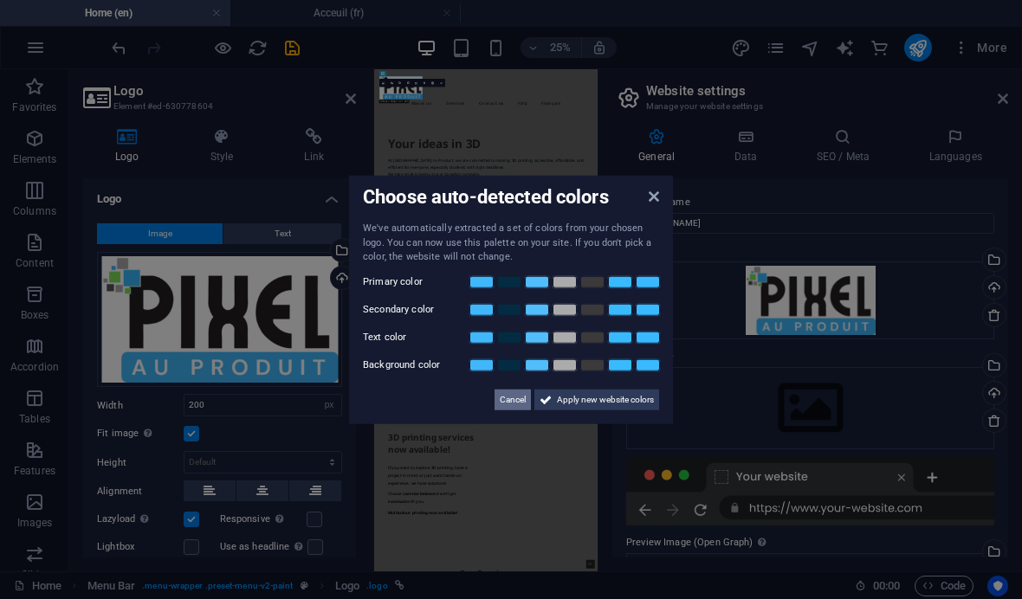
click at [514, 396] on span "Cancel" at bounding box center [513, 399] width 26 height 21
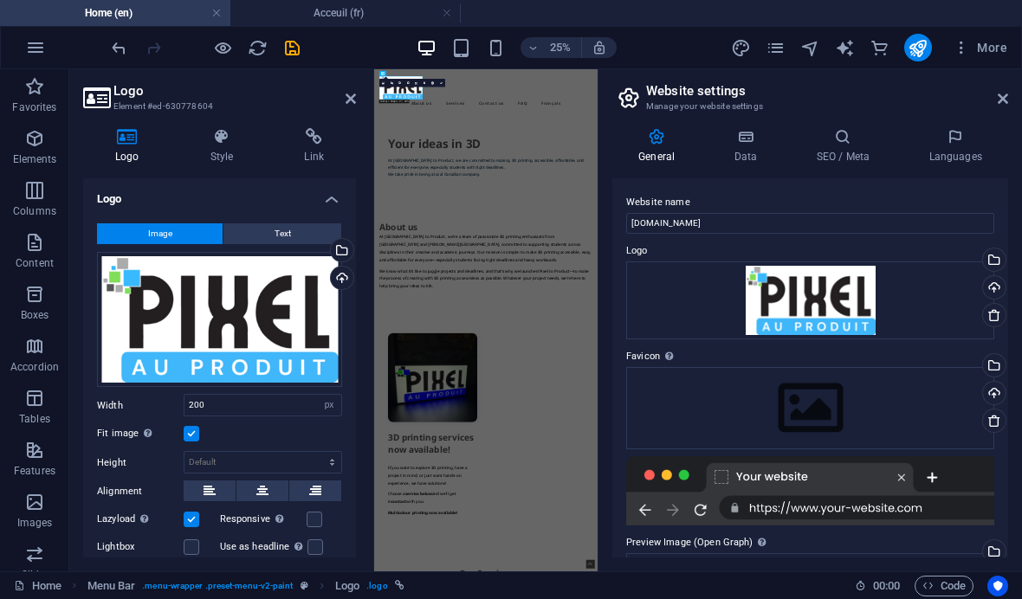
click at [1009, 90] on aside "Website settings Manage your website settings General Data SEO / Meta Languages…" at bounding box center [809, 320] width 424 height 502
click at [997, 92] on link at bounding box center [1002, 99] width 10 height 15
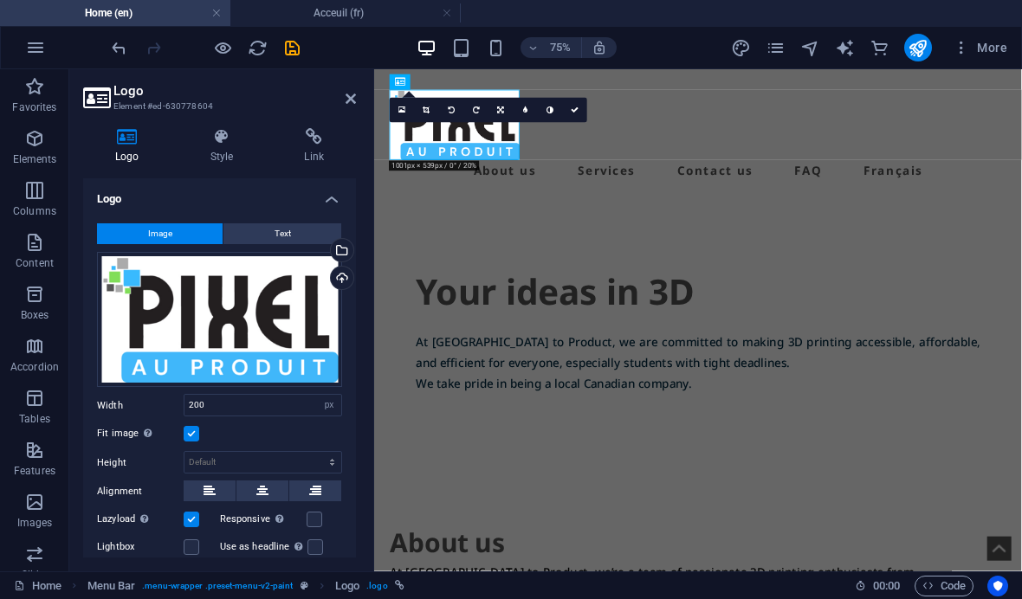
checkbox input "false"
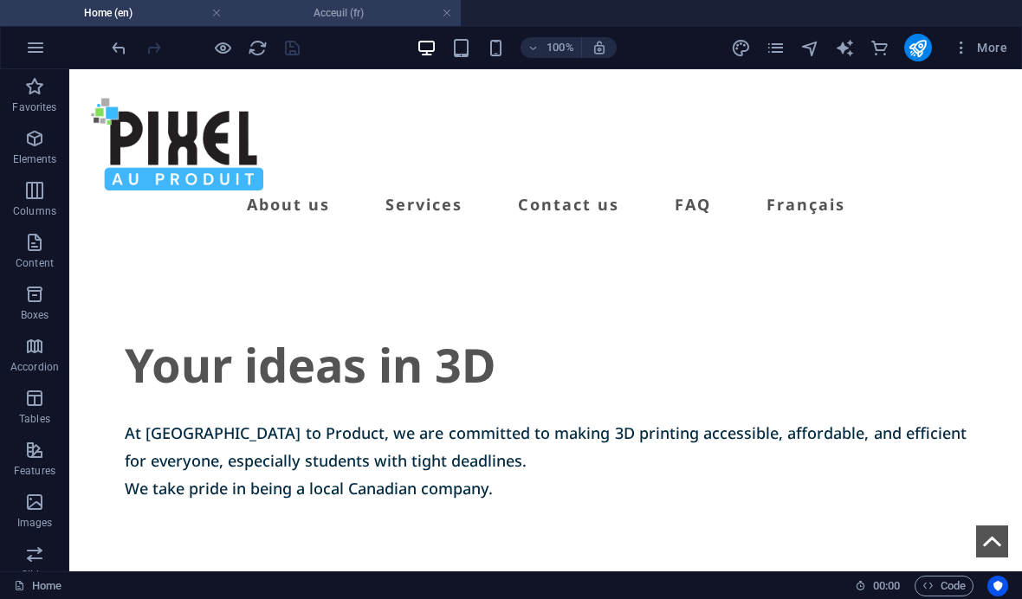
click at [339, 16] on h4 "Acceuil (fr)" at bounding box center [345, 12] width 230 height 19
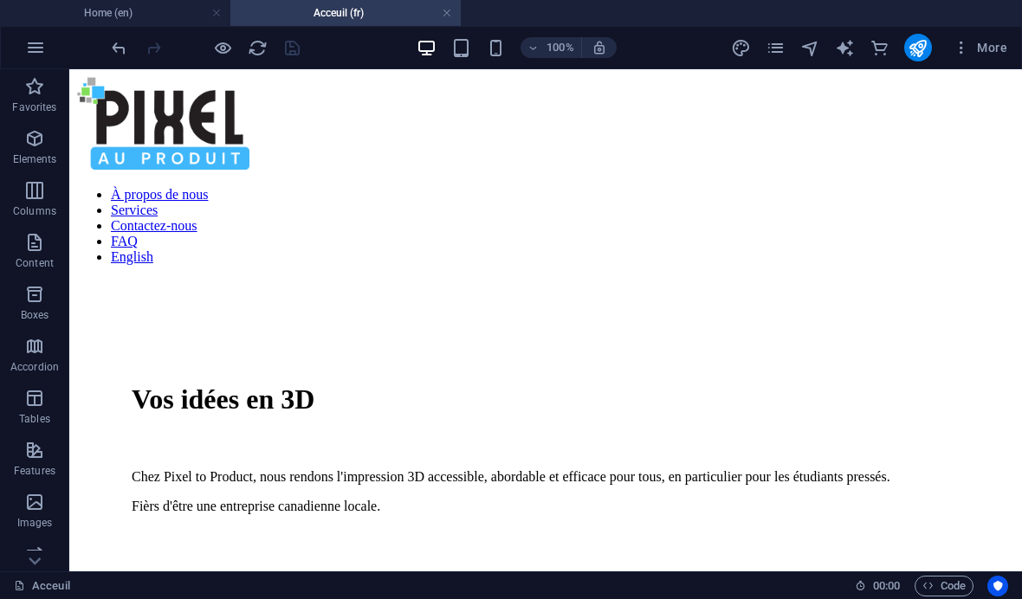
scroll to position [0, 0]
click at [140, 16] on h4 "Home (en)" at bounding box center [115, 12] width 230 height 19
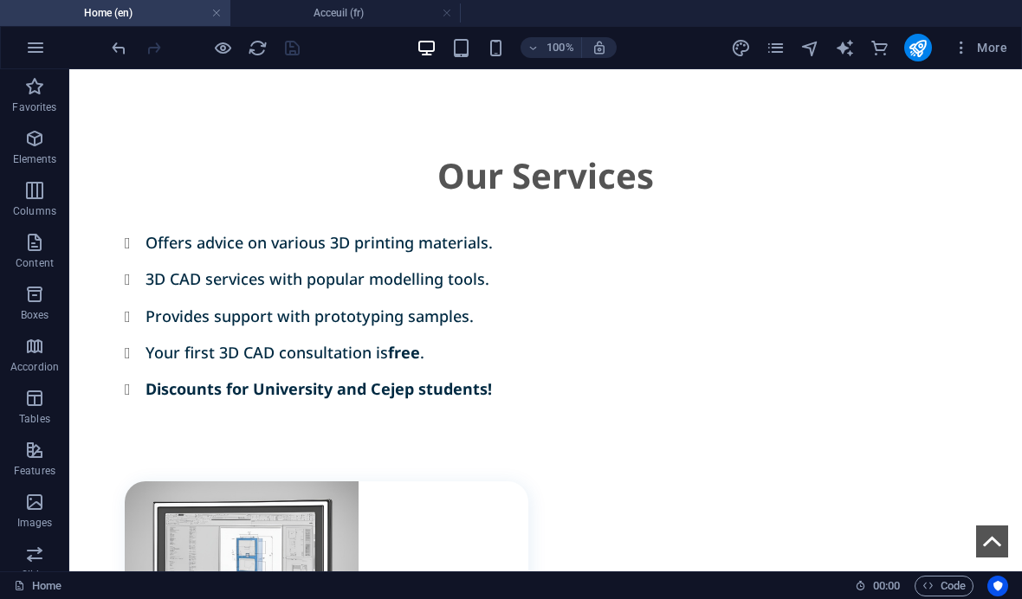
scroll to position [1936, 0]
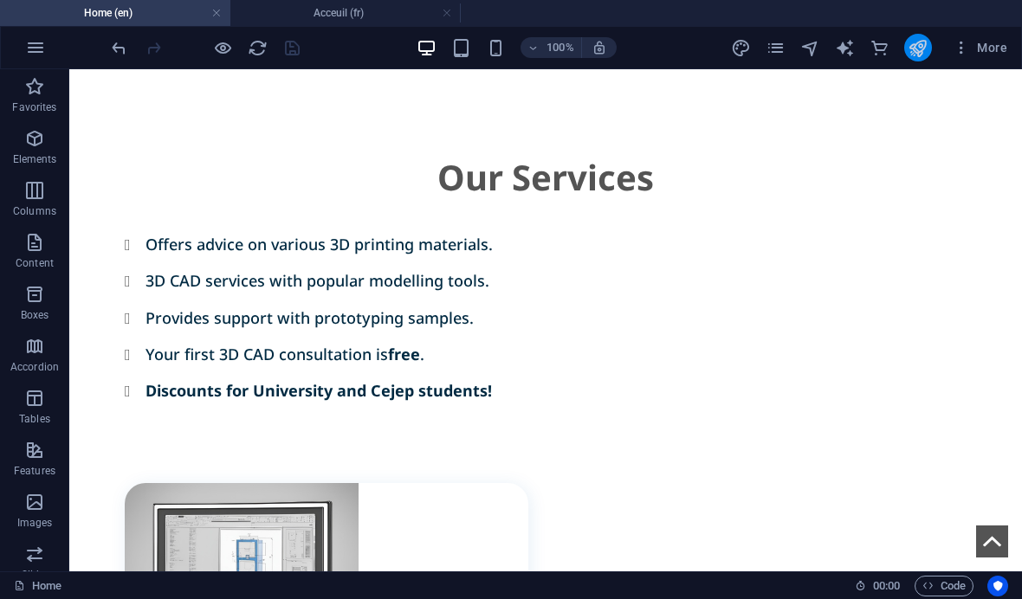
click at [926, 48] on icon "publish" at bounding box center [917, 48] width 20 height 20
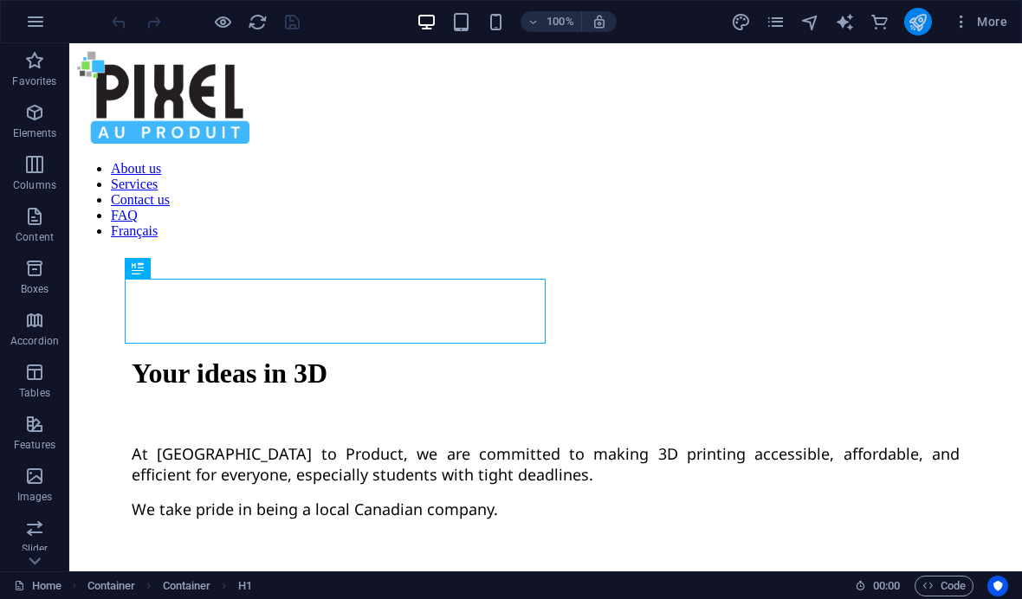
click at [930, 16] on button "publish" at bounding box center [918, 22] width 28 height 28
